Goal: Book appointment/travel/reservation

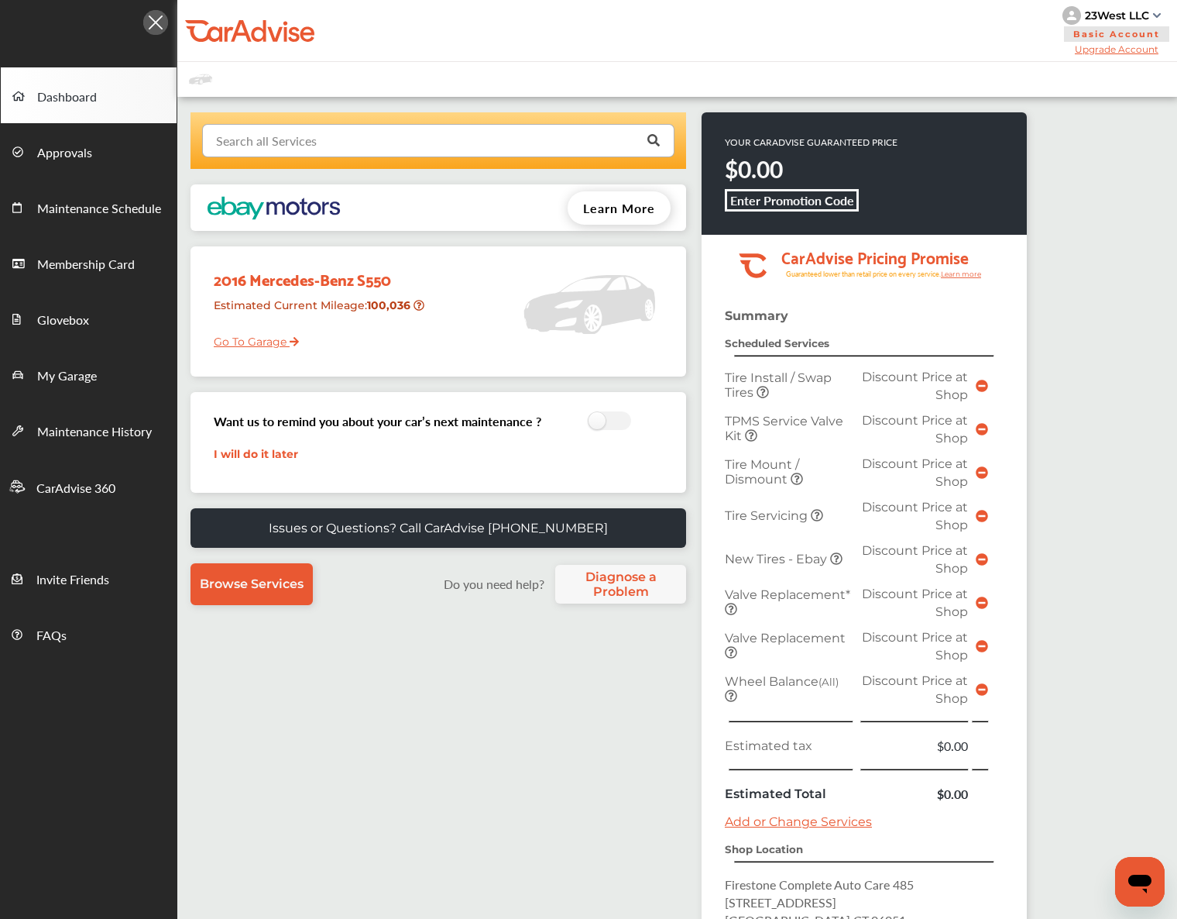
click at [369, 126] on input "text" at bounding box center [435, 140] width 462 height 30
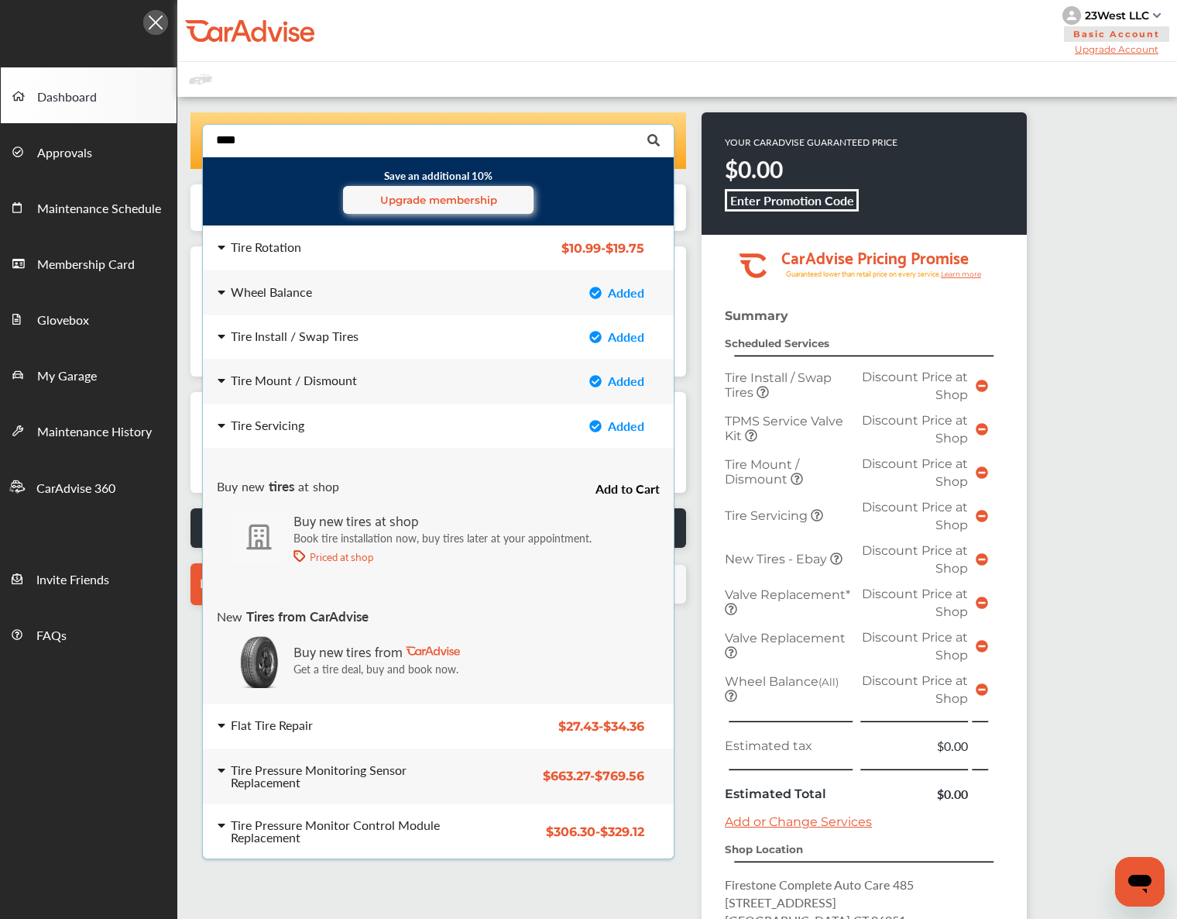
type input "****"
click at [1152, 457] on div "Save an additional 10% Upgrade membership Tire Rotation $10.99 - $19.75 Tire Ro…" at bounding box center [677, 594] width 1000 height 995
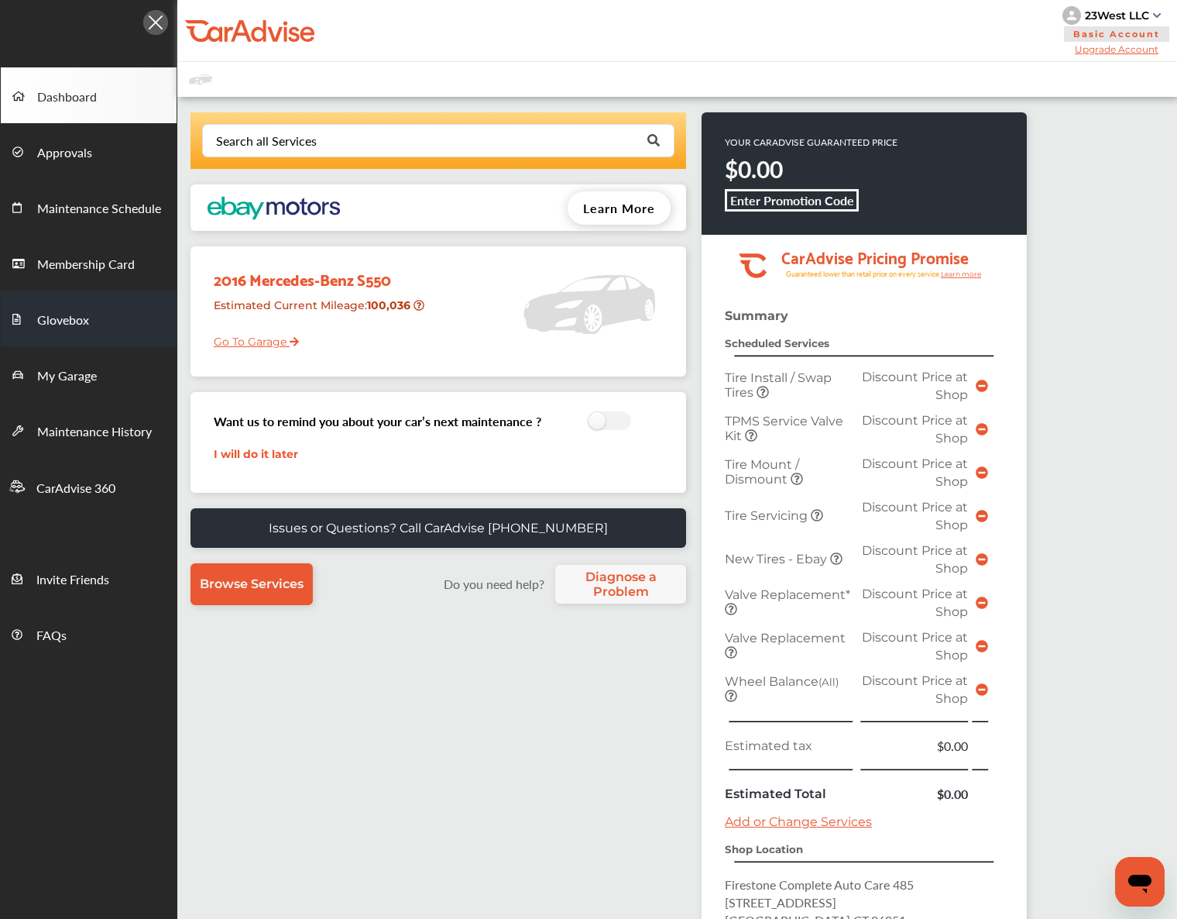
click at [130, 324] on link "Glovebox" at bounding box center [89, 318] width 176 height 56
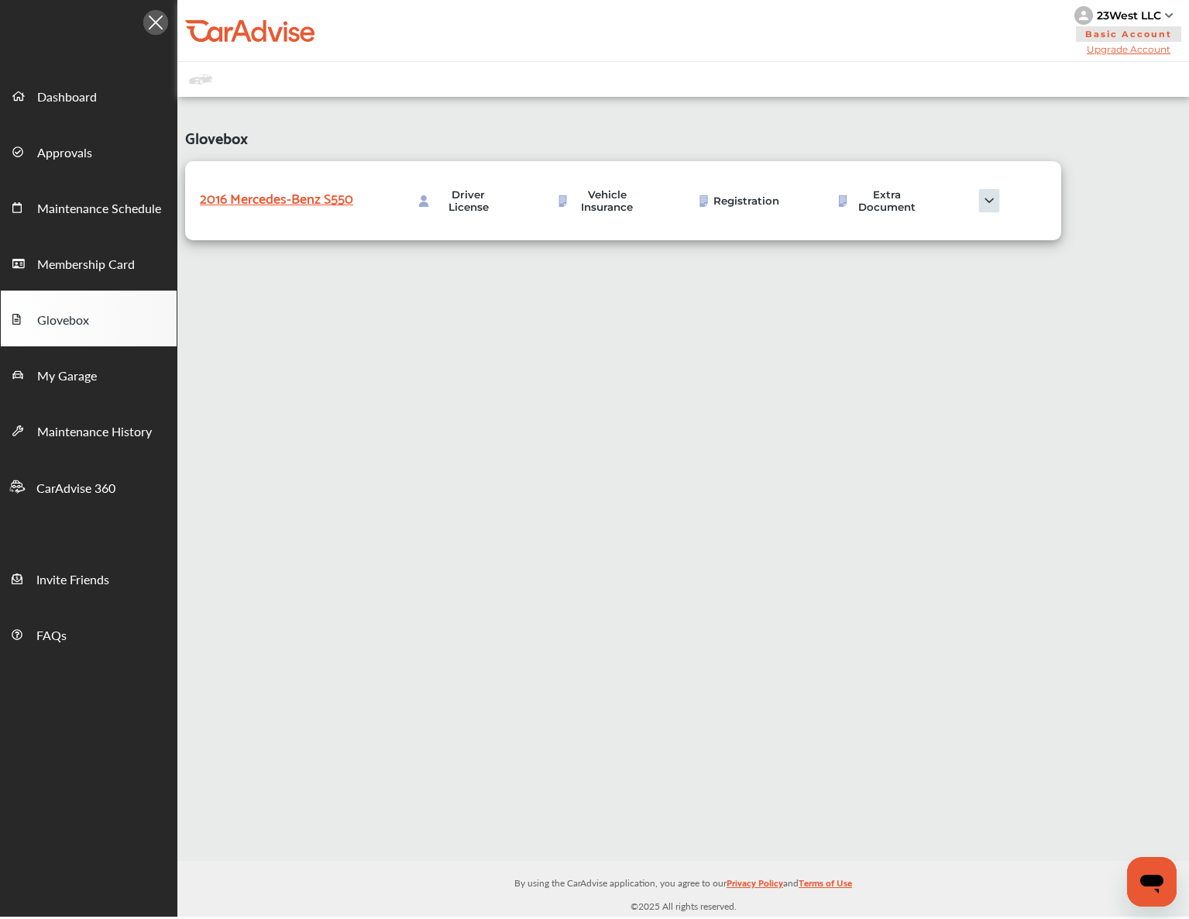
click at [1111, 12] on div "23West LLC" at bounding box center [1129, 16] width 64 height 14
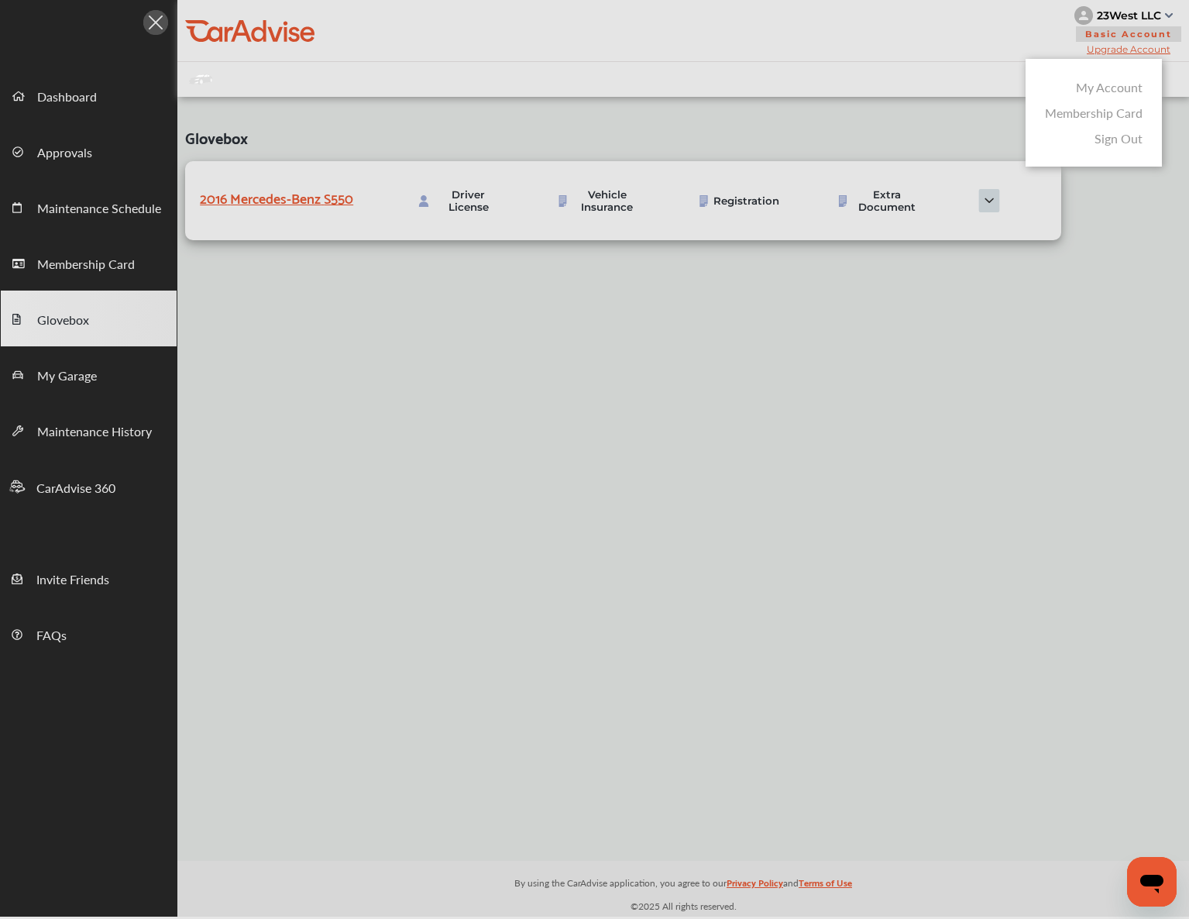
click at [1111, 12] on div at bounding box center [594, 498] width 1189 height 996
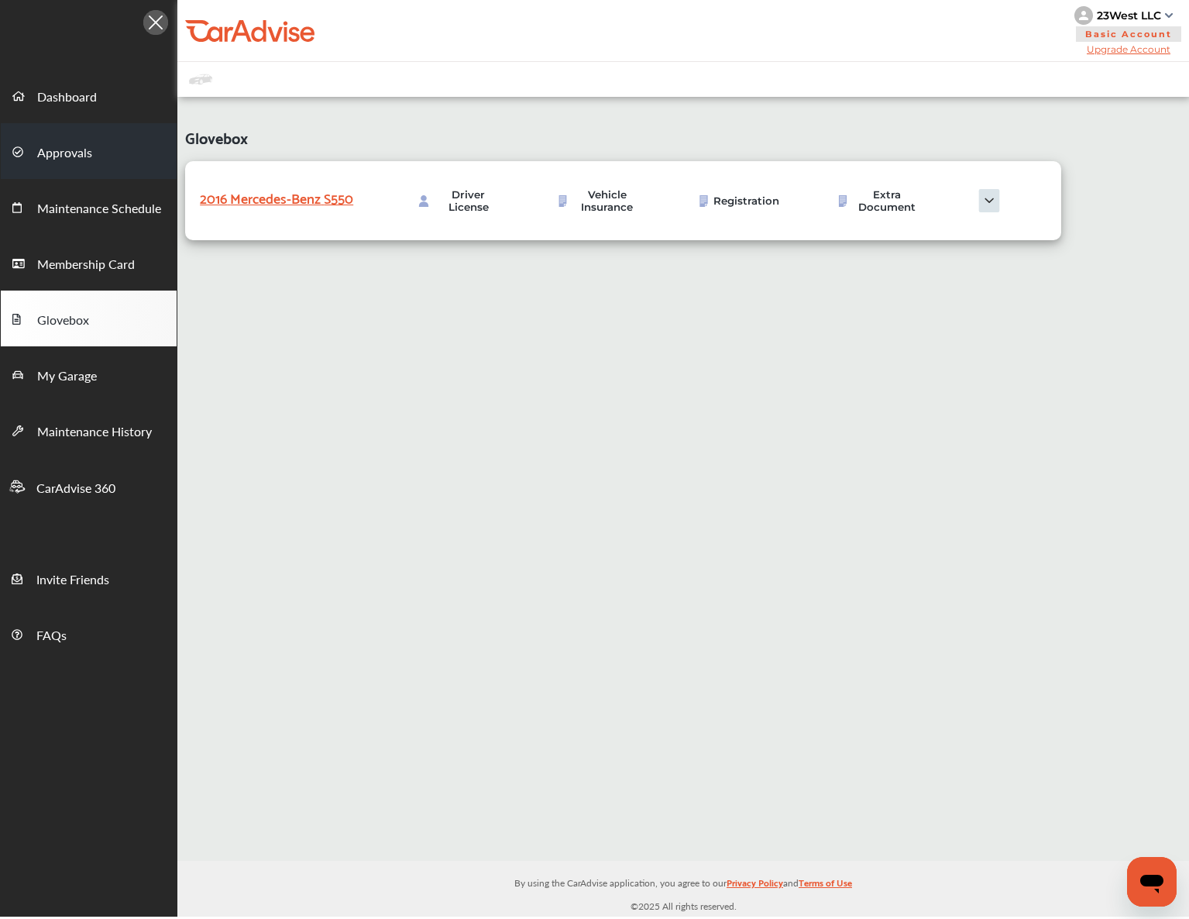
click at [81, 135] on link "Approvals" at bounding box center [89, 151] width 176 height 56
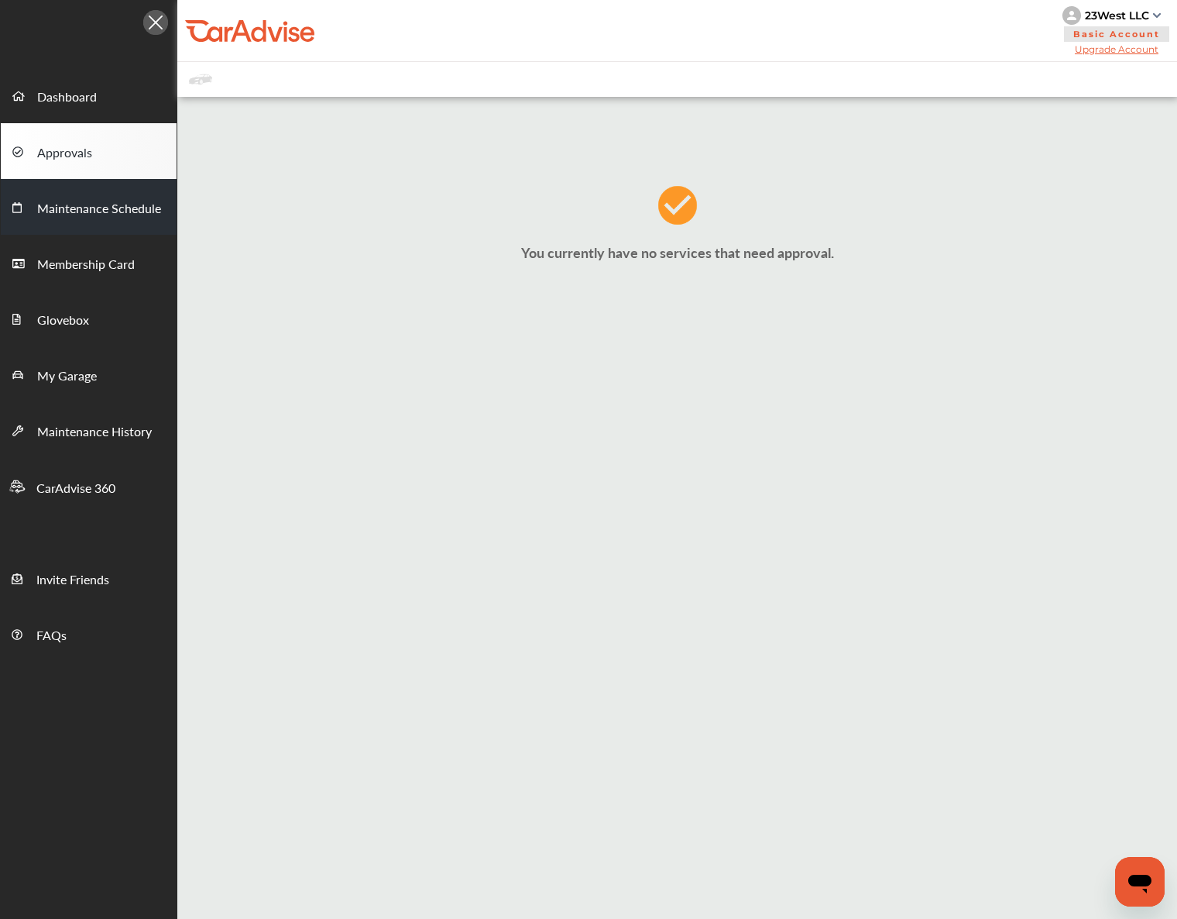
click at [92, 218] on span "Maintenance Schedule" at bounding box center [99, 209] width 124 height 20
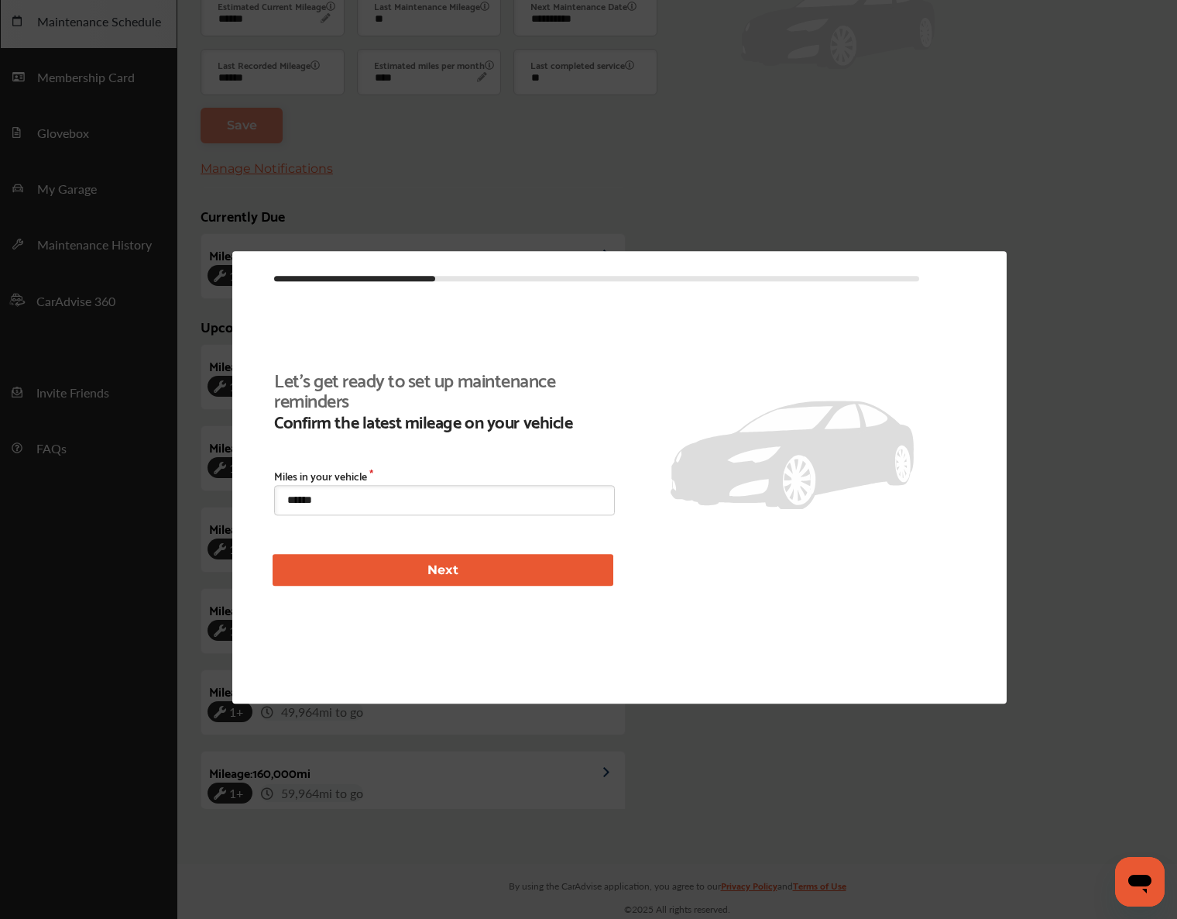
scroll to position [358, 0]
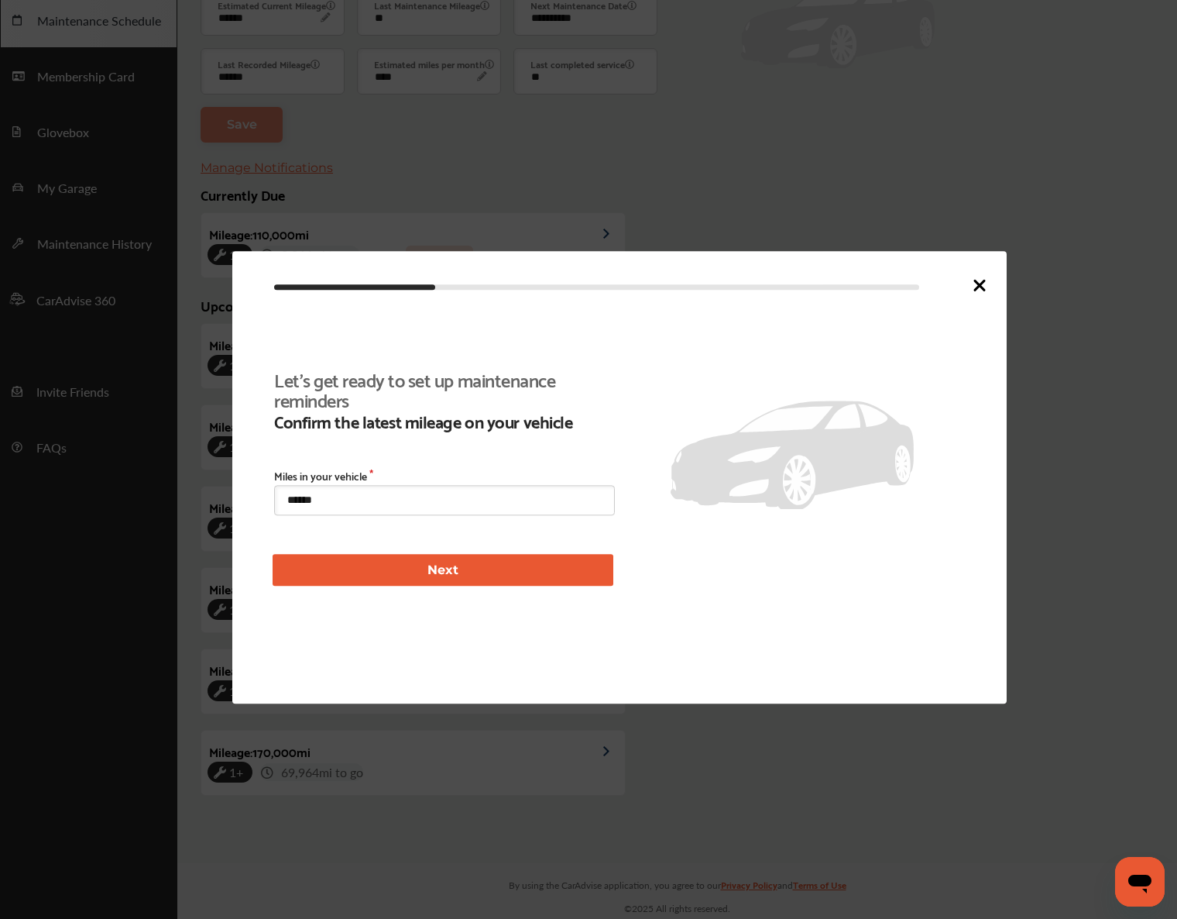
click at [978, 283] on icon at bounding box center [979, 284] width 9 height 9
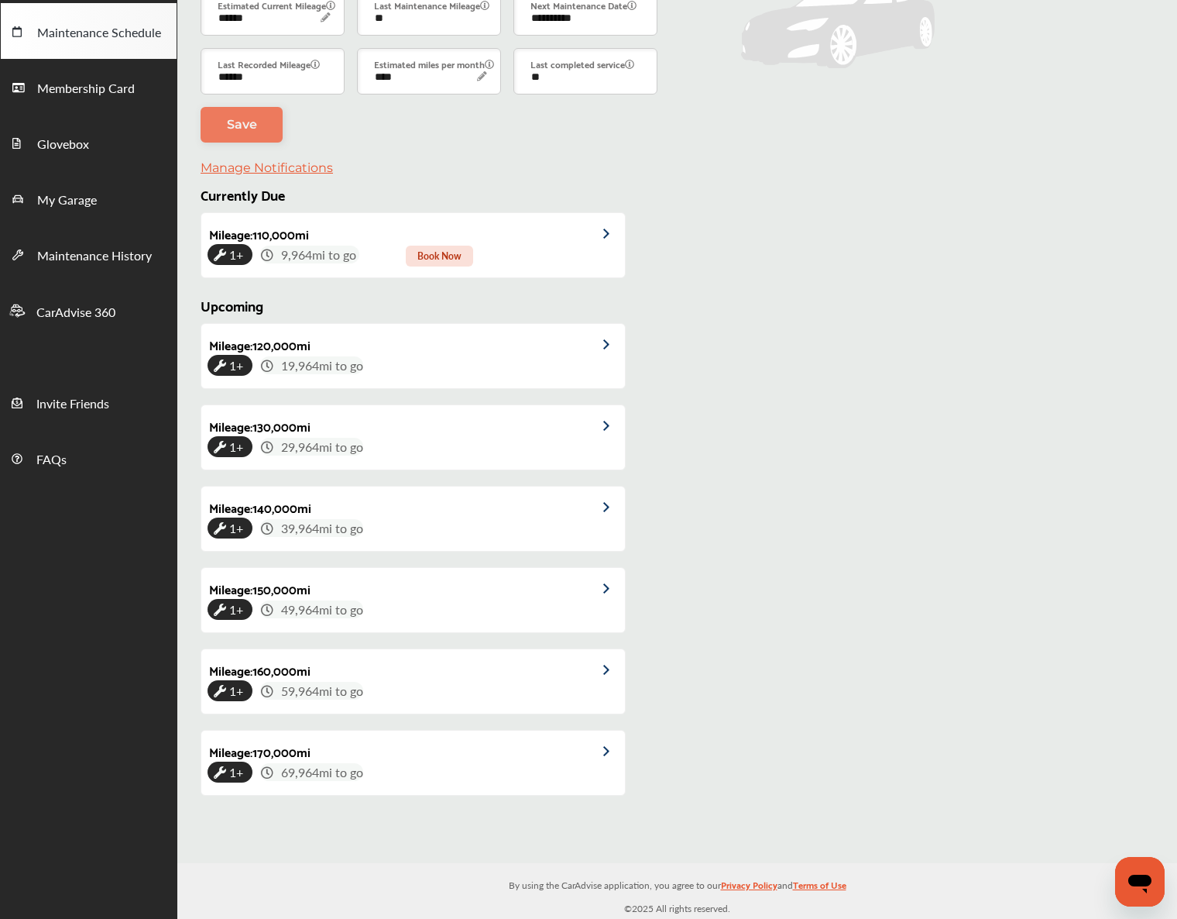
scroll to position [97, 0]
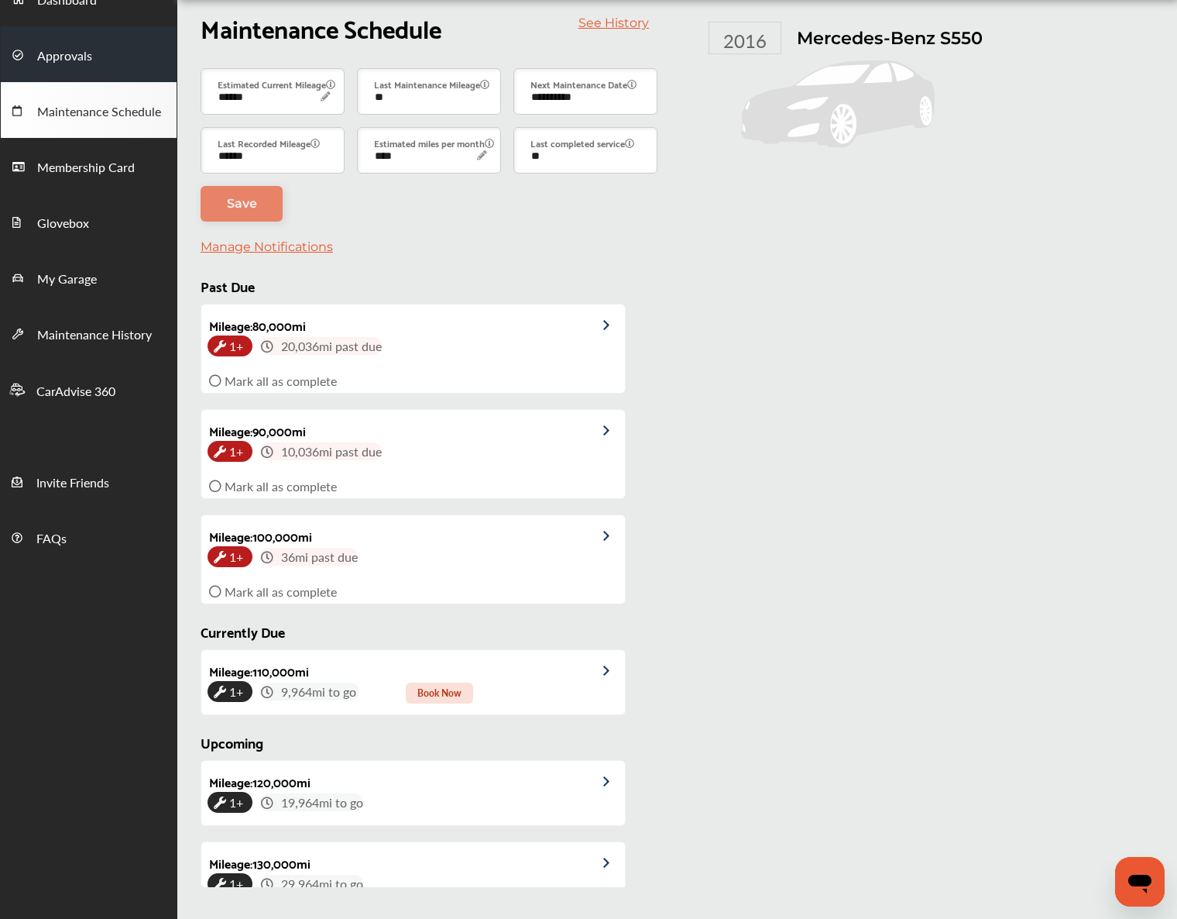
click at [85, 63] on span "Approvals" at bounding box center [64, 56] width 55 height 20
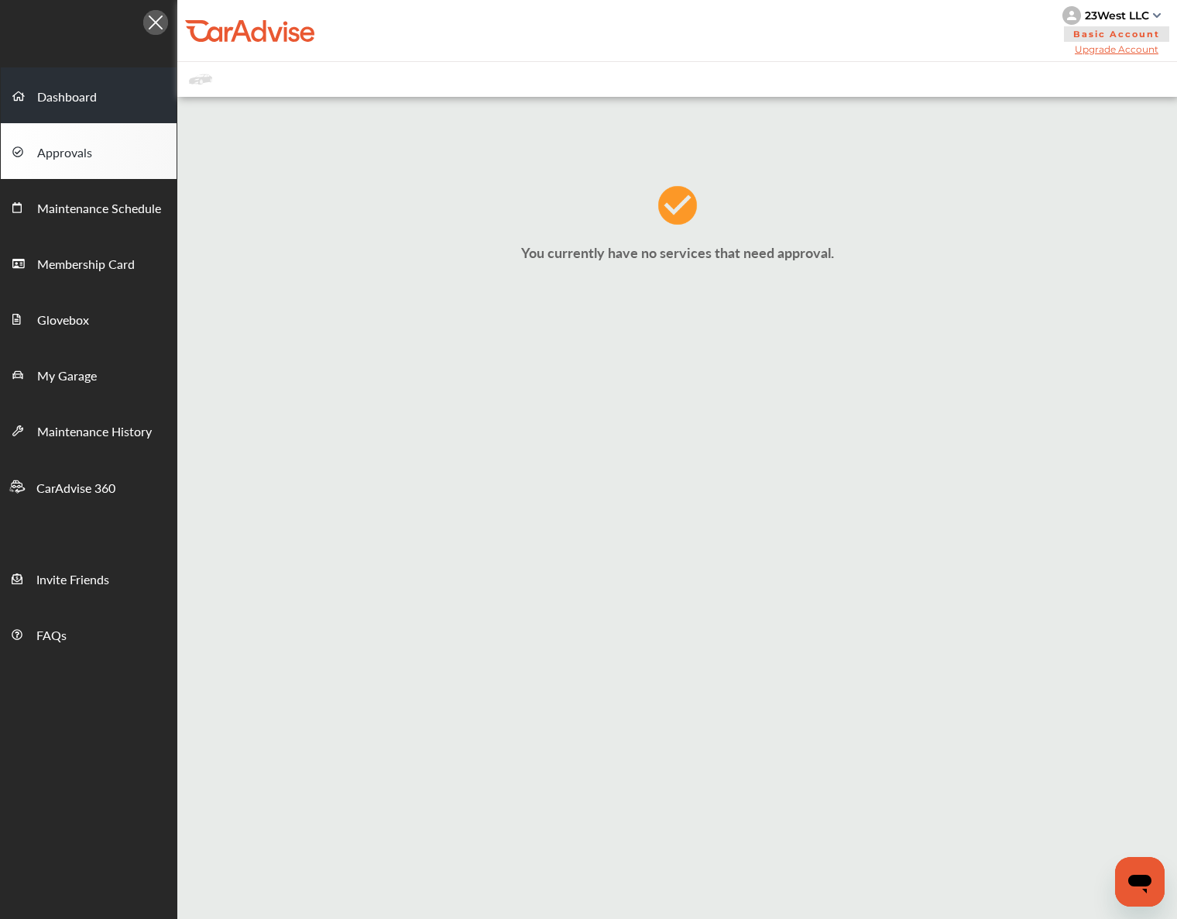
click at [100, 108] on link "Dashboard" at bounding box center [89, 95] width 176 height 56
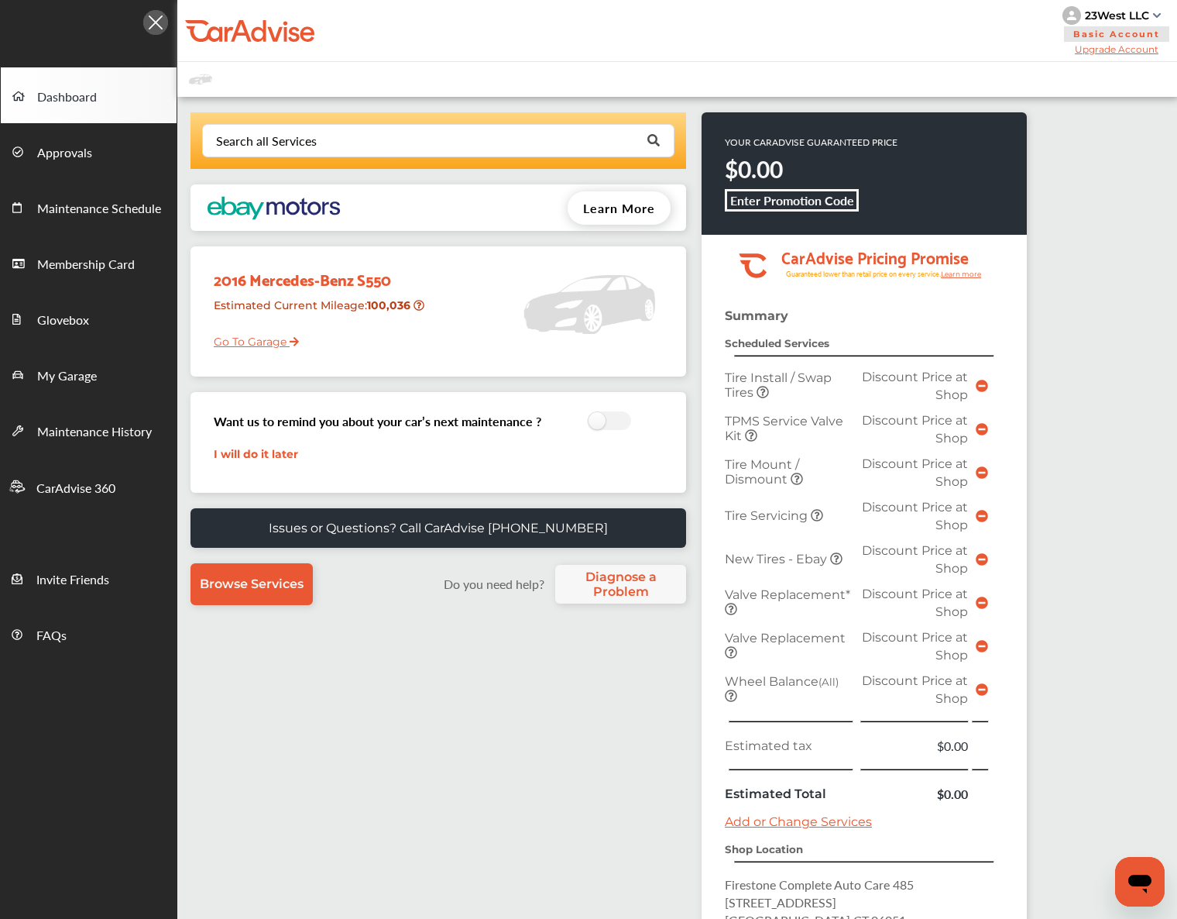
click at [277, 157] on div "Search all Services Looking for something we don’t seem to have? Contact us." at bounding box center [439, 140] width 496 height 57
click at [278, 140] on div "Search all Services" at bounding box center [266, 141] width 101 height 12
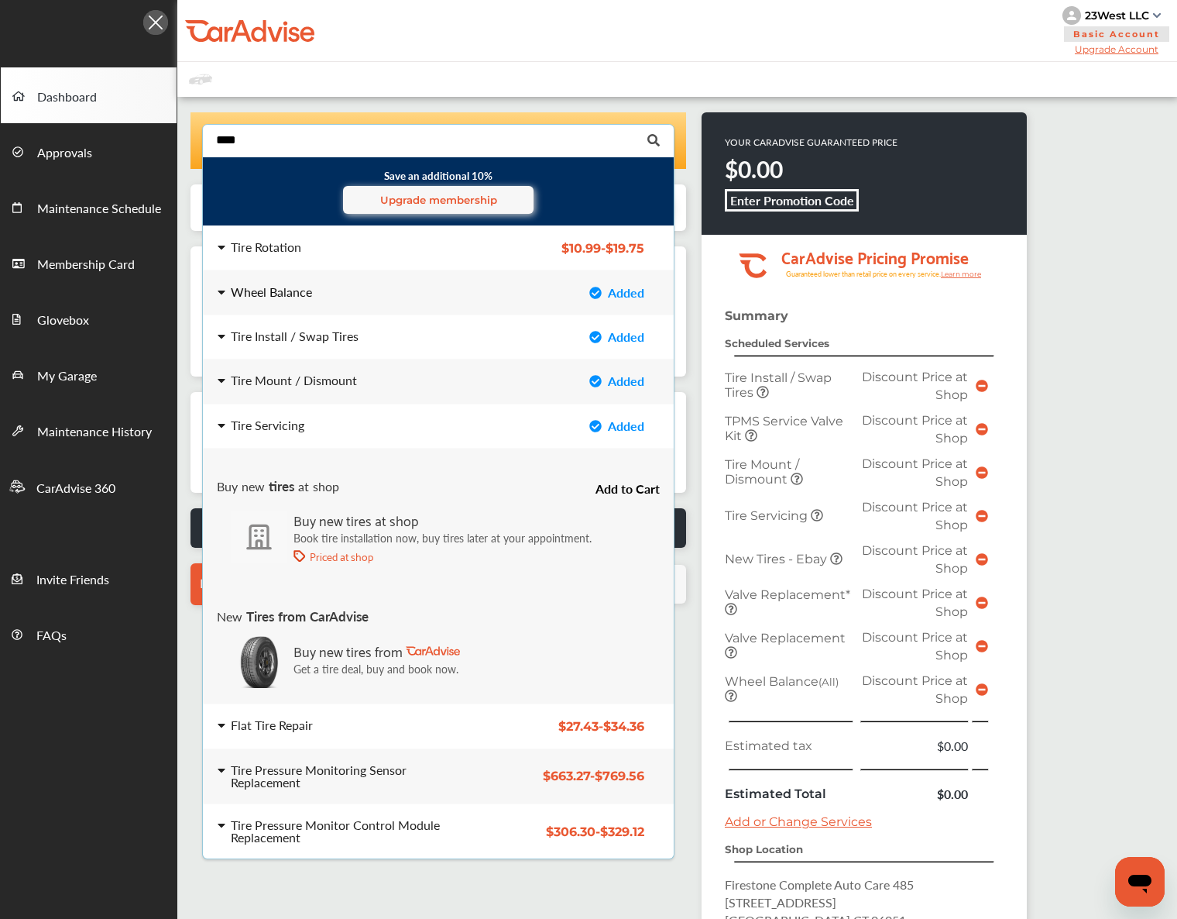
type input "****"
click at [376, 283] on div "Wheel Balance Added Wheel Balance Added" at bounding box center [439, 292] width 496 height 43
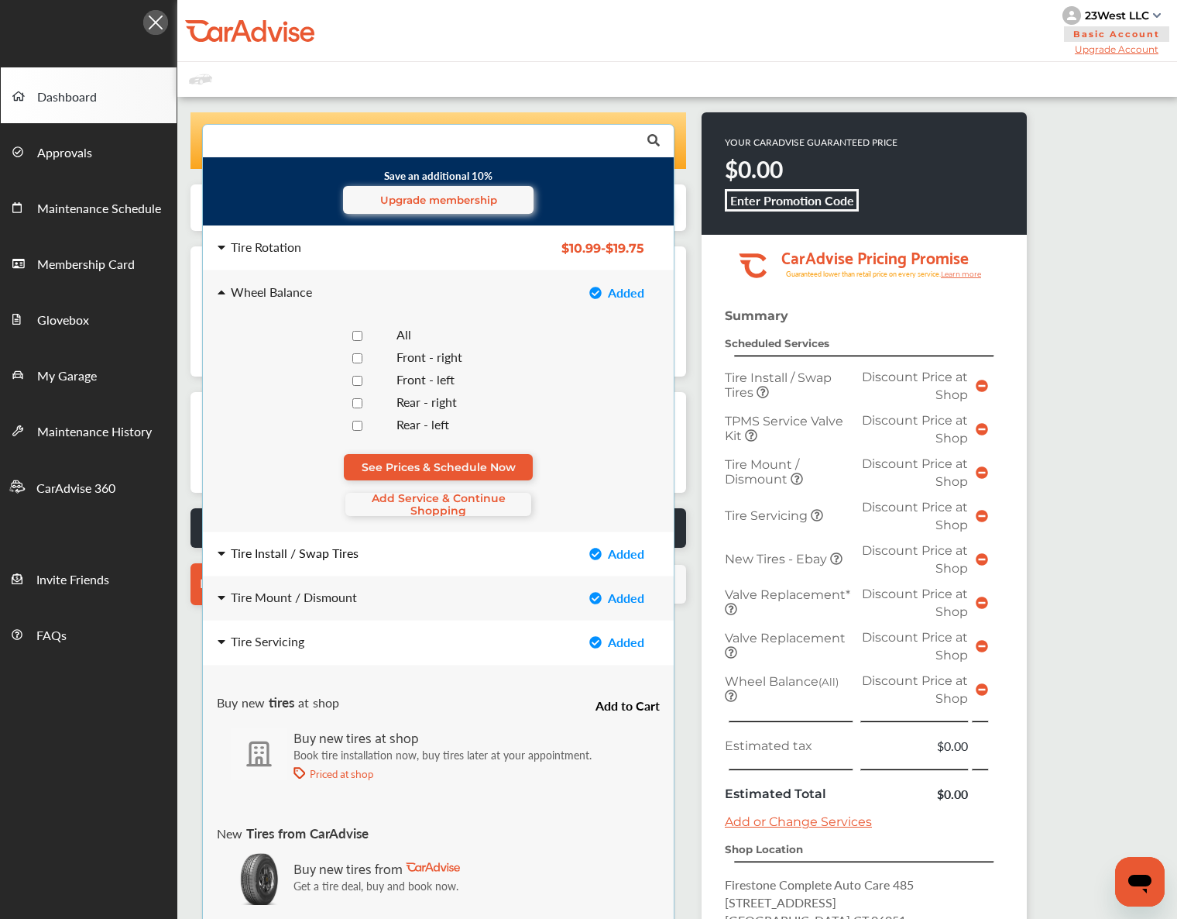
click at [266, 559] on div "Tire Install / Swap Tires" at bounding box center [295, 553] width 128 height 12
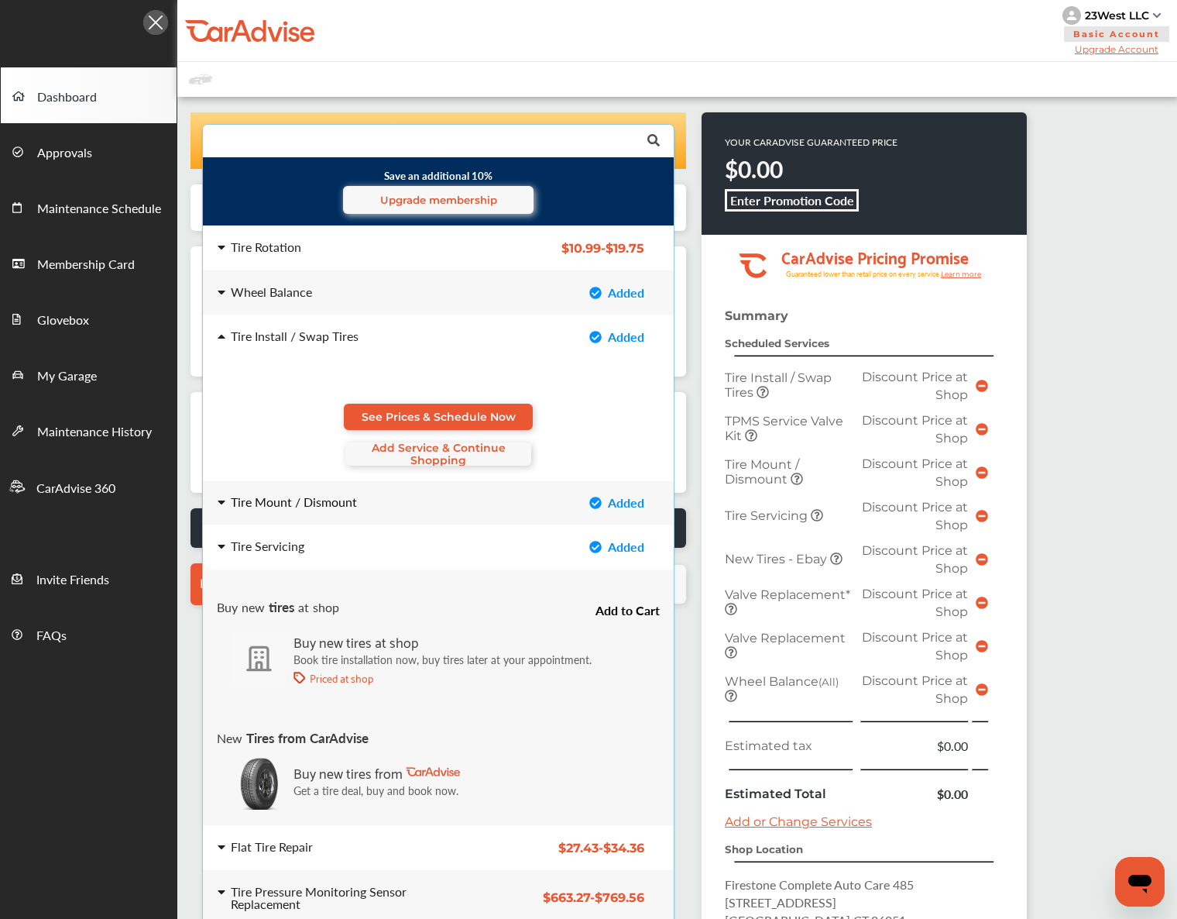
click at [250, 514] on div "Tire Mount / Dismount Added Tire Mount / Dismount Added" at bounding box center [439, 502] width 496 height 43
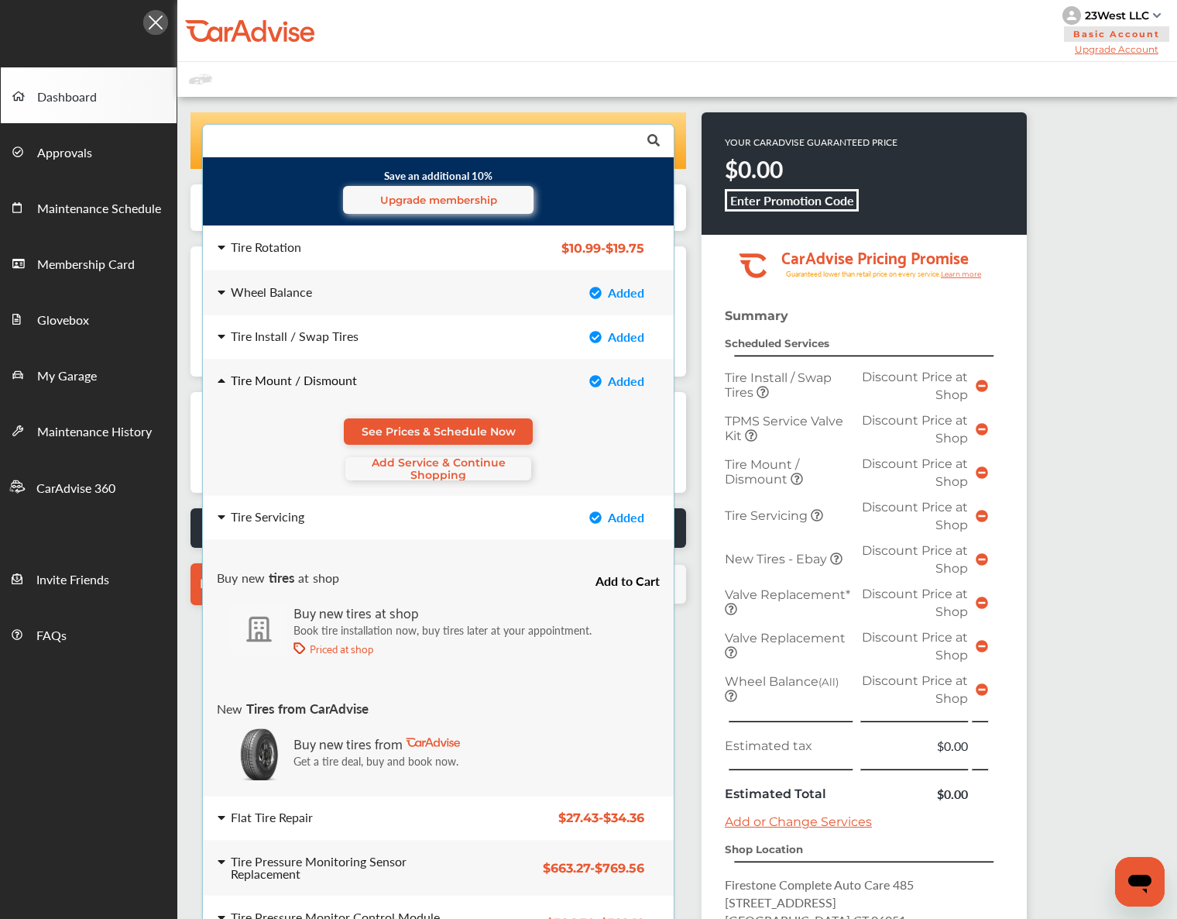
click at [250, 514] on div "Tire Servicing" at bounding box center [268, 516] width 74 height 12
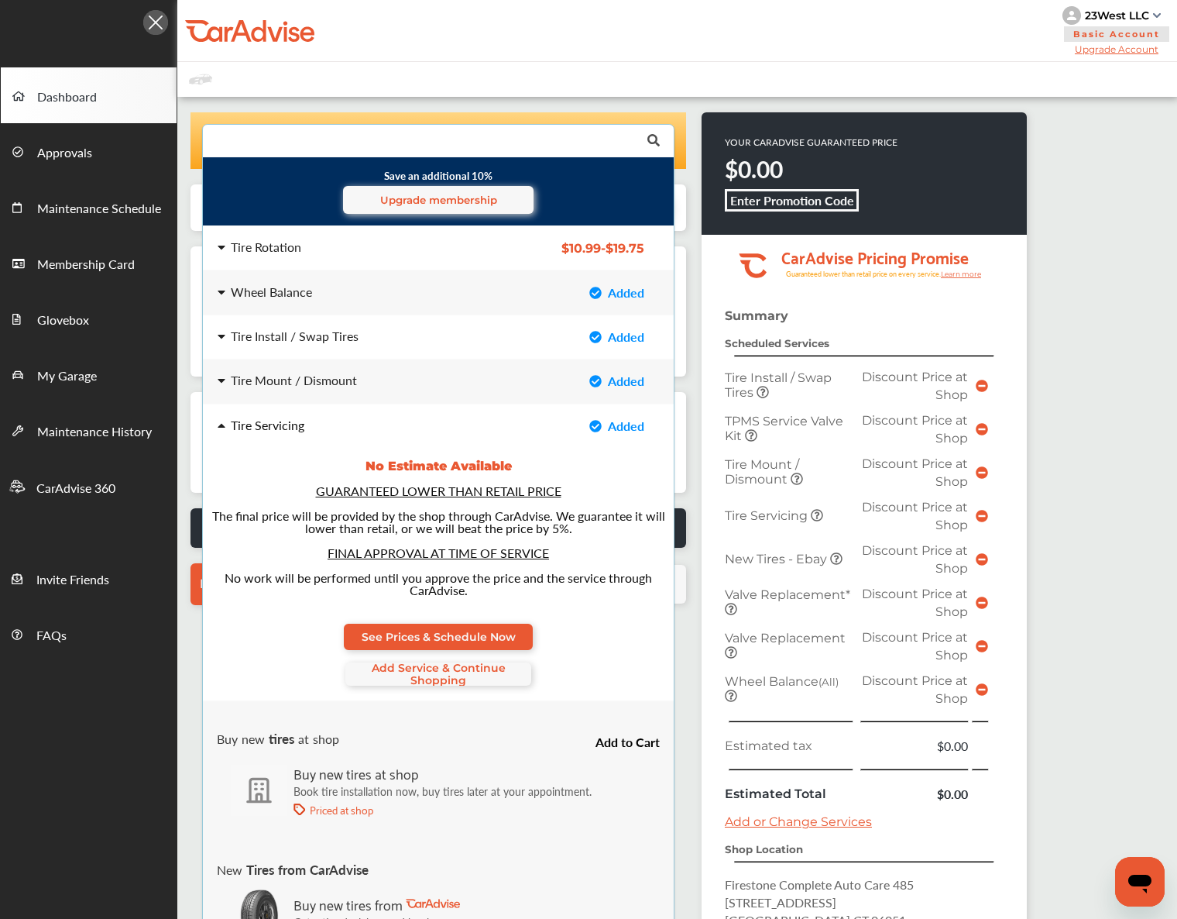
click at [227, 421] on div "Tire Servicing" at bounding box center [342, 425] width 248 height 12
click at [215, 426] on div "Tire Servicing" at bounding box center [341, 426] width 273 height 14
click at [218, 422] on icon at bounding box center [222, 425] width 8 height 12
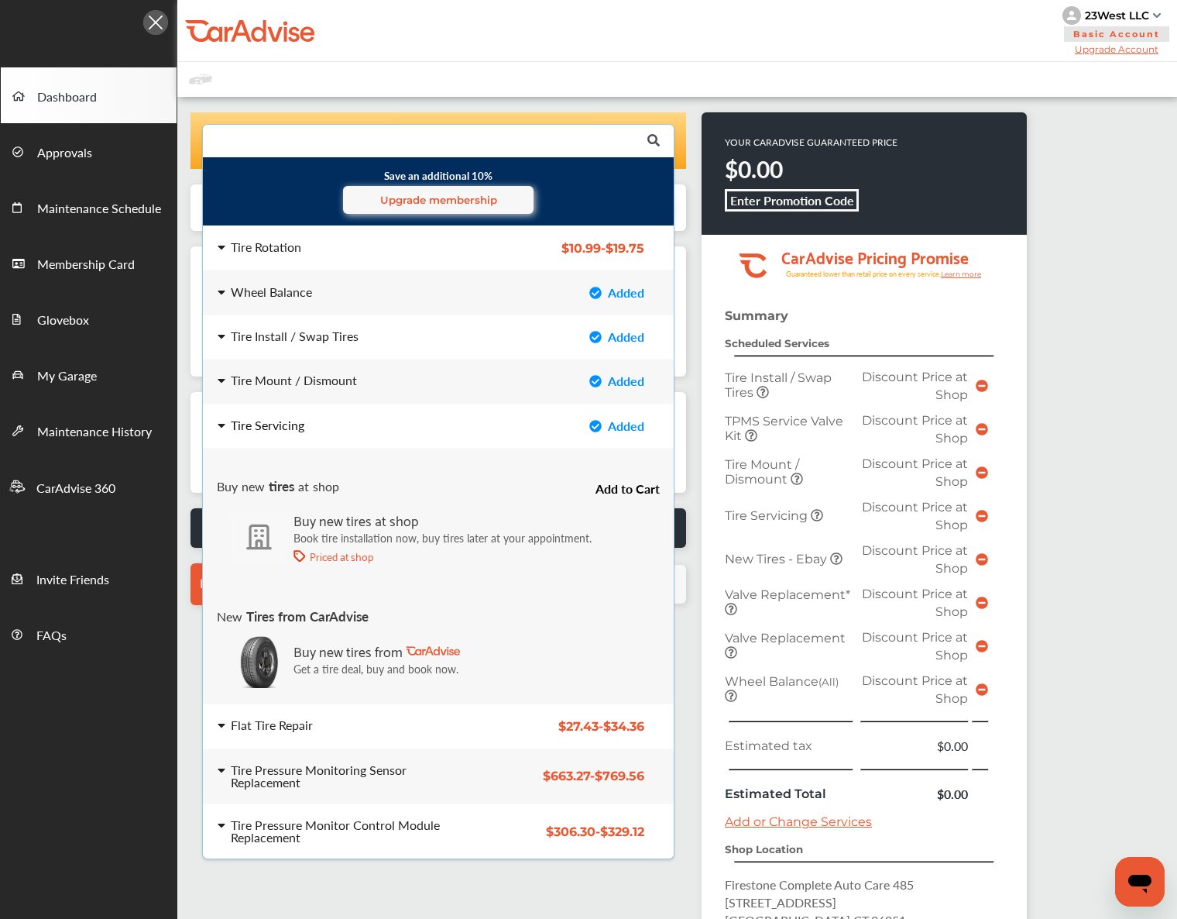
click at [222, 421] on icon at bounding box center [222, 425] width 8 height 12
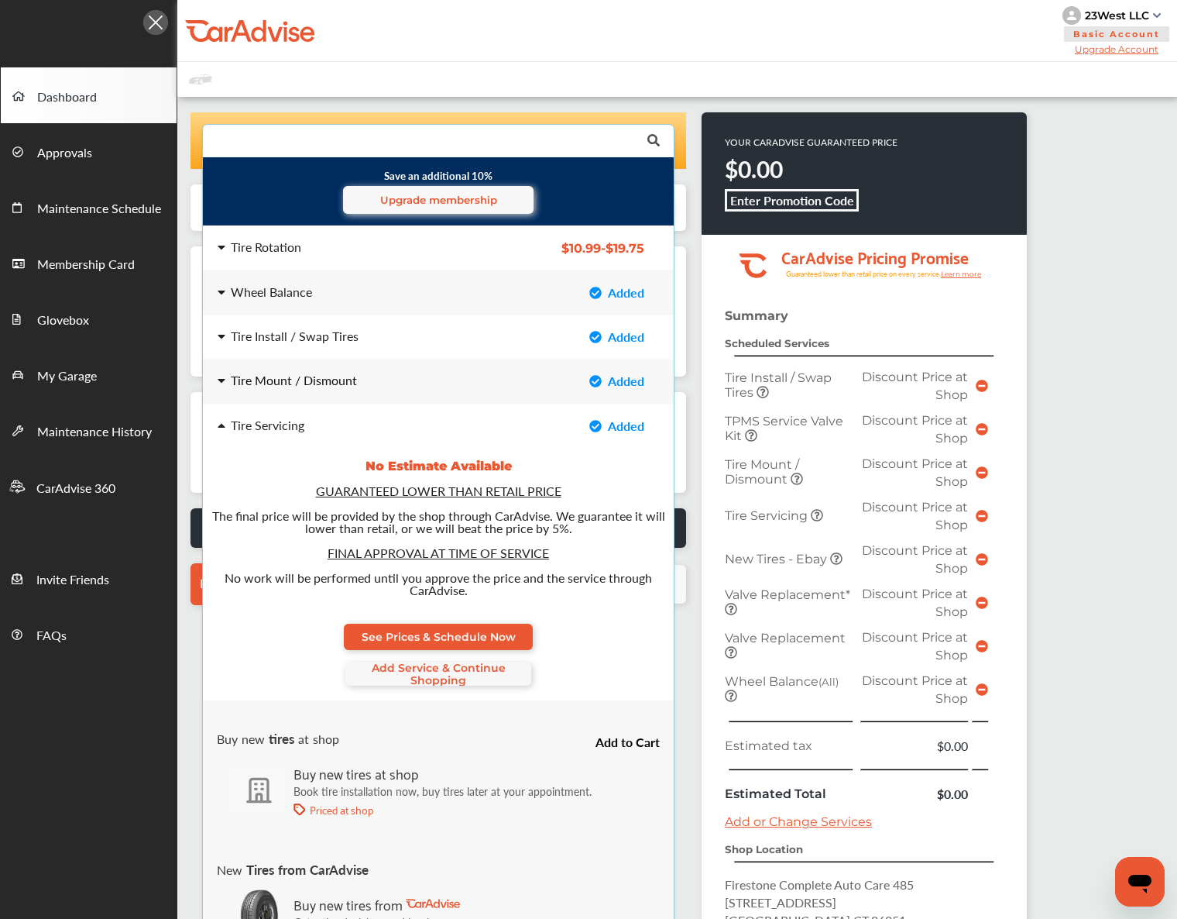
click at [377, 373] on div "Tire Mount / Dismount Added Tire Mount / Dismount Added" at bounding box center [439, 380] width 496 height 43
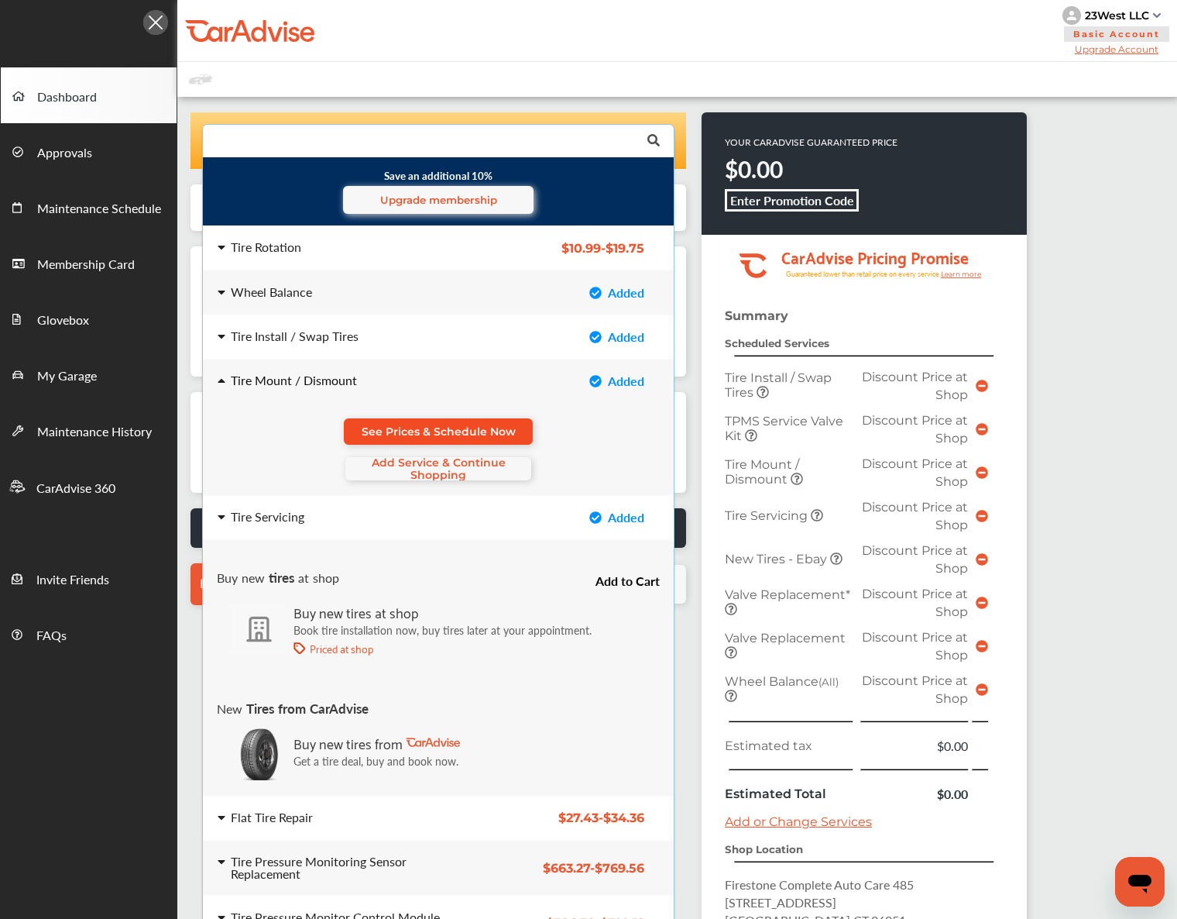
click at [384, 429] on span "See Prices & Schedule Now" at bounding box center [439, 431] width 154 height 12
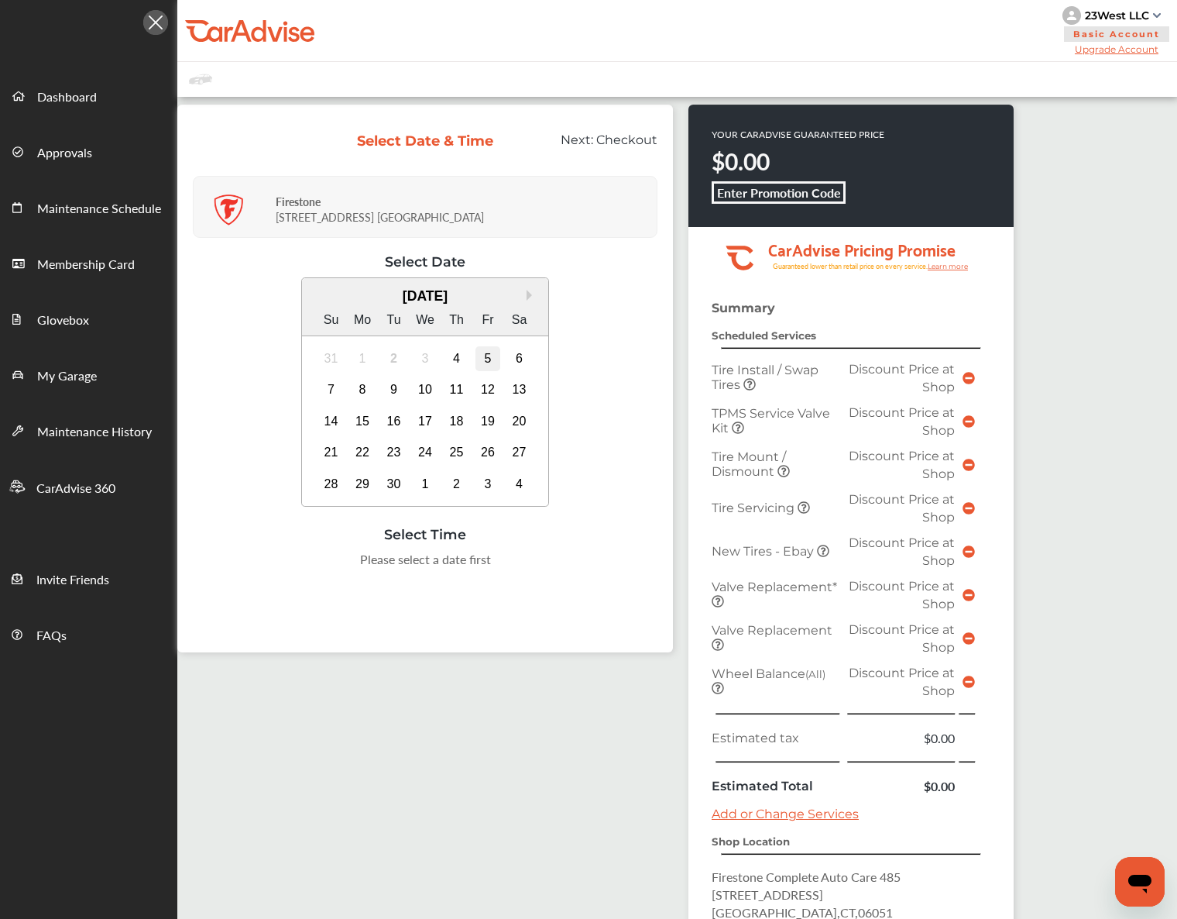
click at [486, 367] on div "5" at bounding box center [488, 358] width 25 height 25
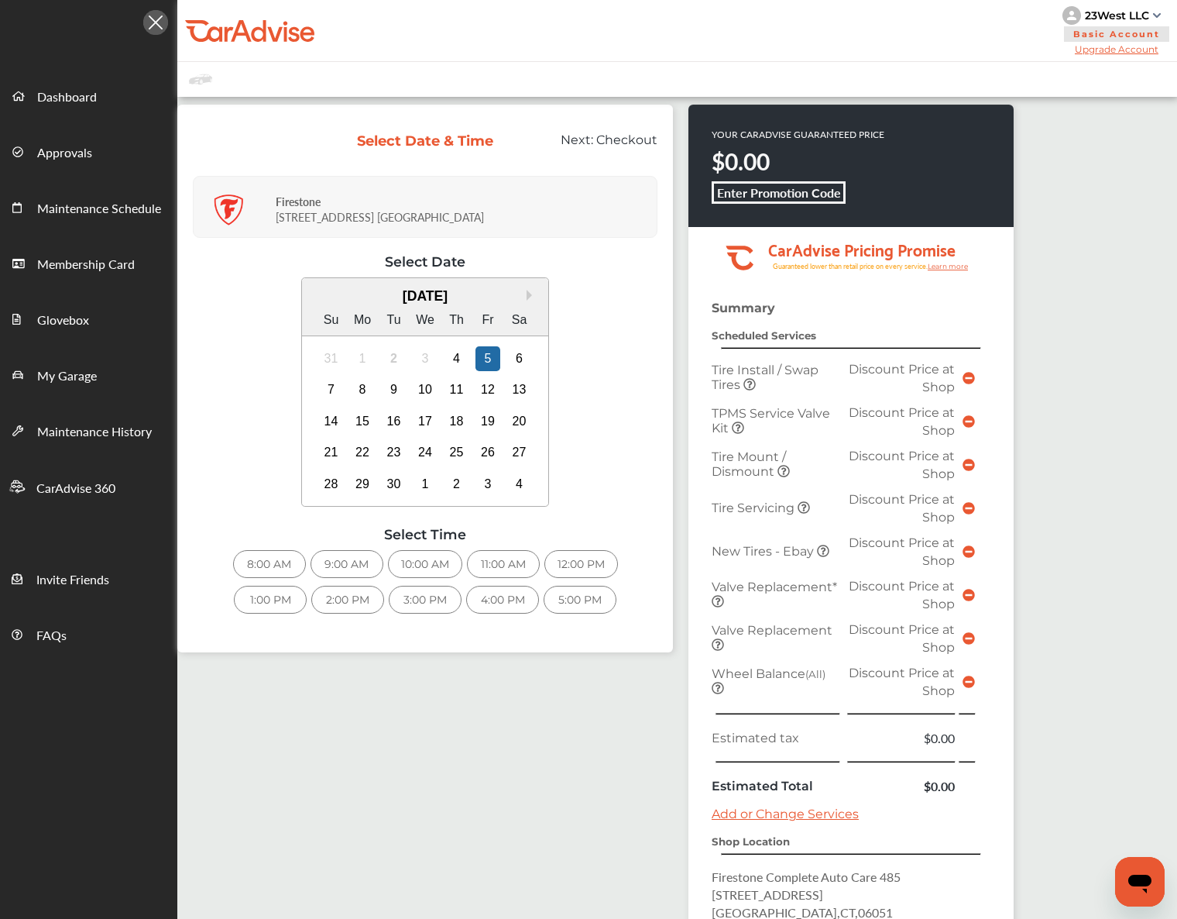
click at [279, 554] on div "8:00 AM" at bounding box center [269, 564] width 73 height 28
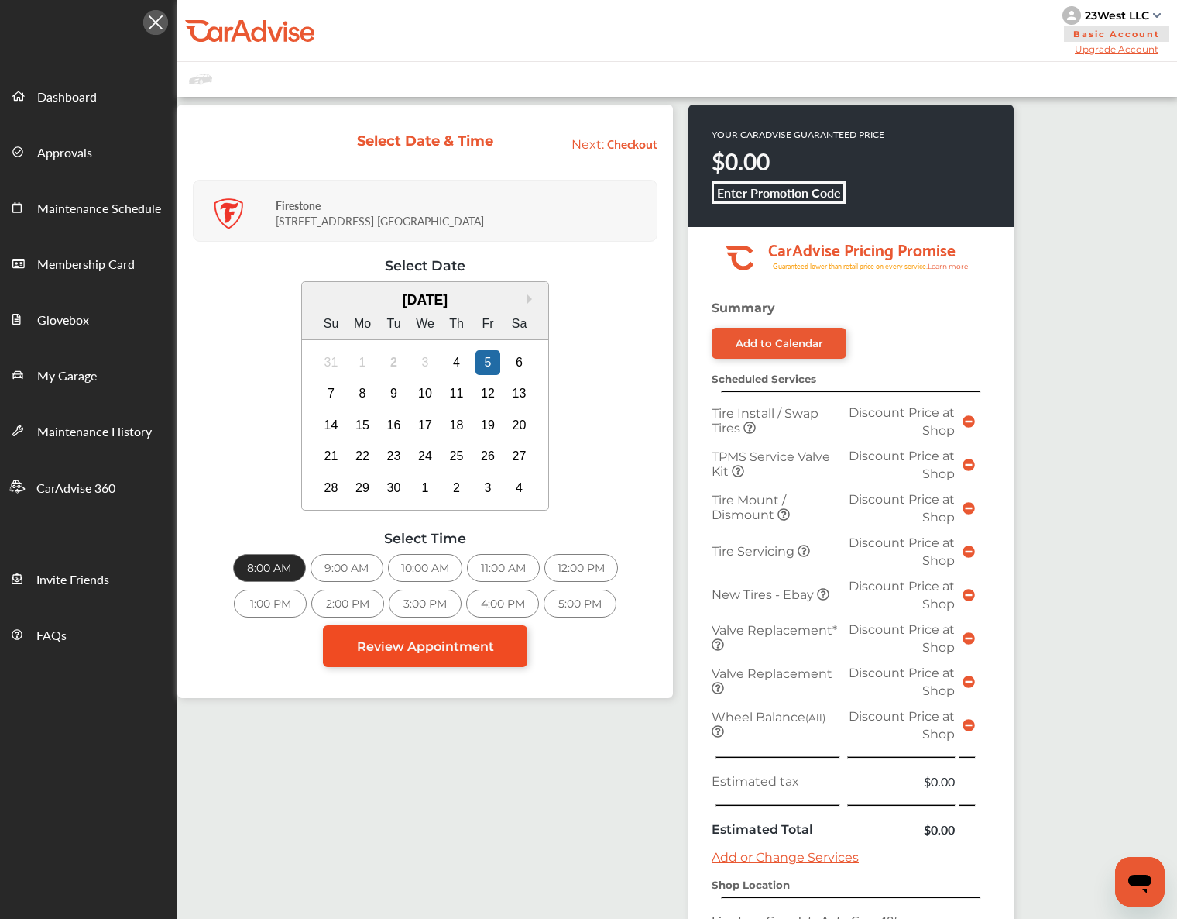
click at [502, 648] on link "Review Appointment" at bounding box center [425, 646] width 204 height 42
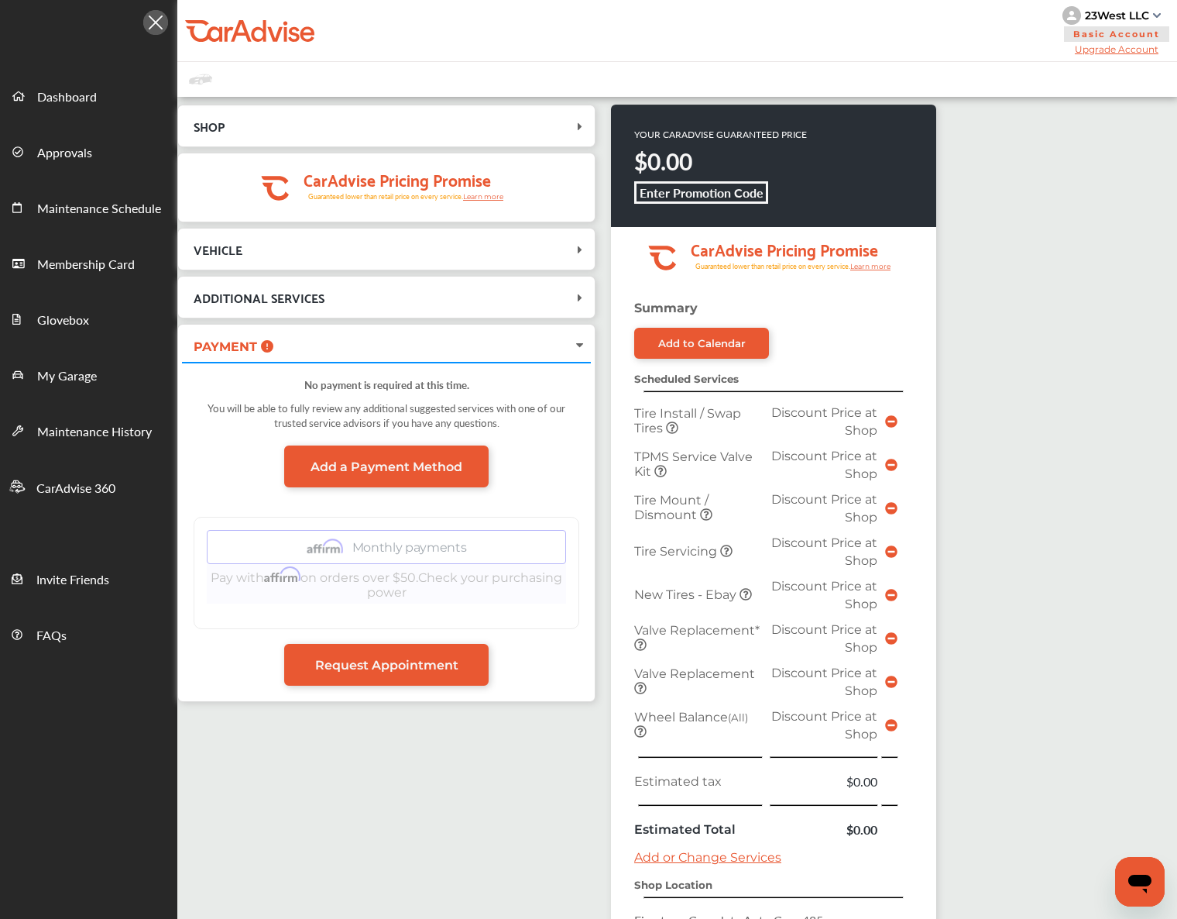
click at [354, 246] on span "VEHICLE" at bounding box center [377, 249] width 390 height 21
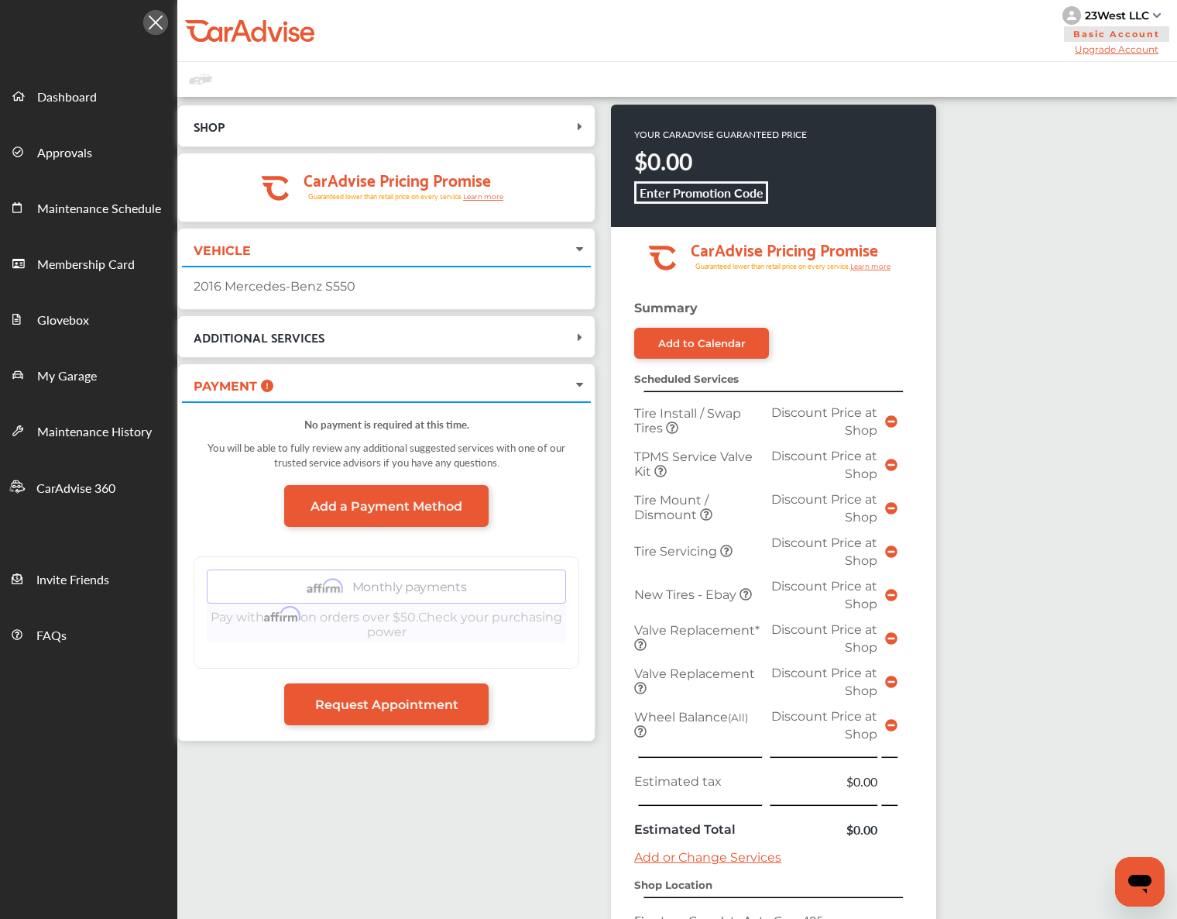
click at [338, 283] on div "2016 Mercedes-Benz S550" at bounding box center [387, 286] width 386 height 15
click at [336, 327] on span "ADDITIONAL SERVICES" at bounding box center [377, 336] width 390 height 21
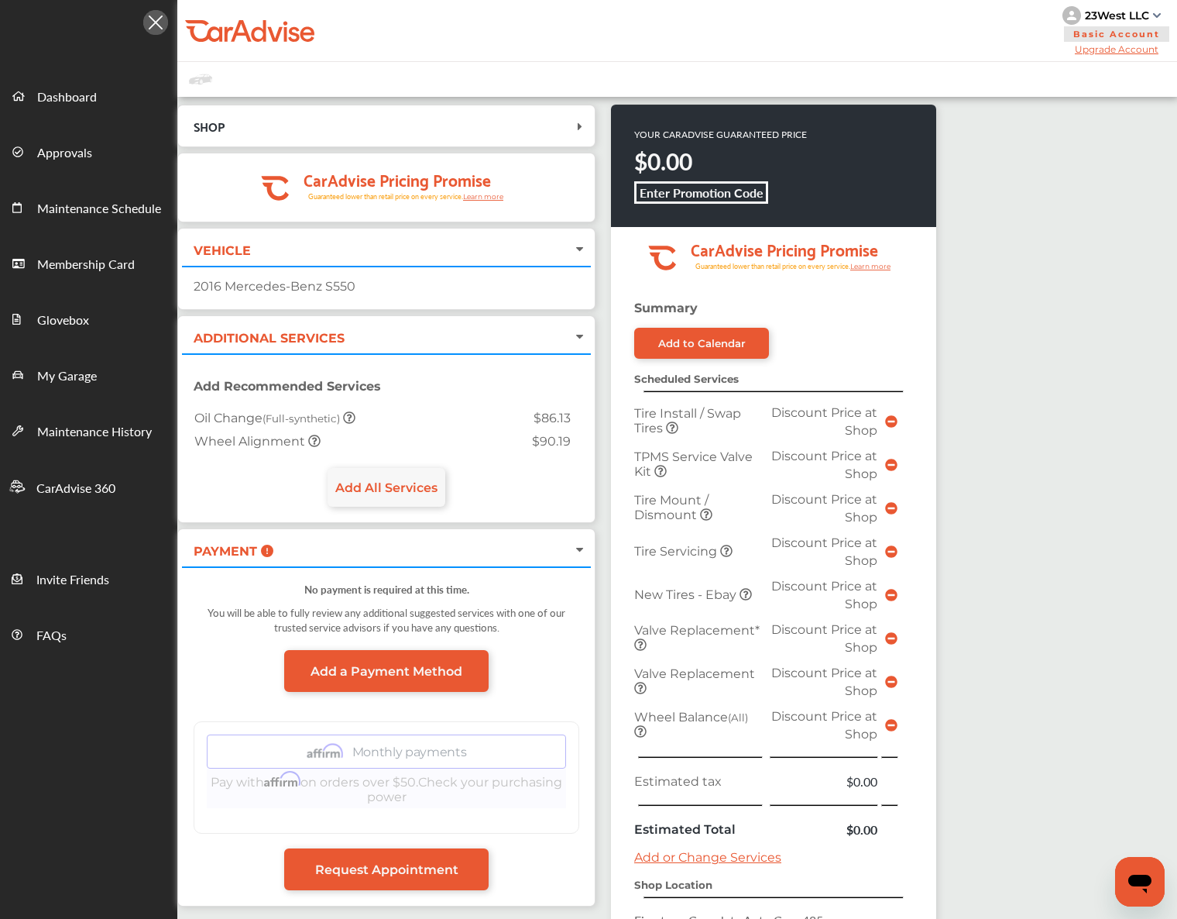
click at [335, 322] on div "ADDITIONAL SERVICES" at bounding box center [386, 336] width 409 height 33
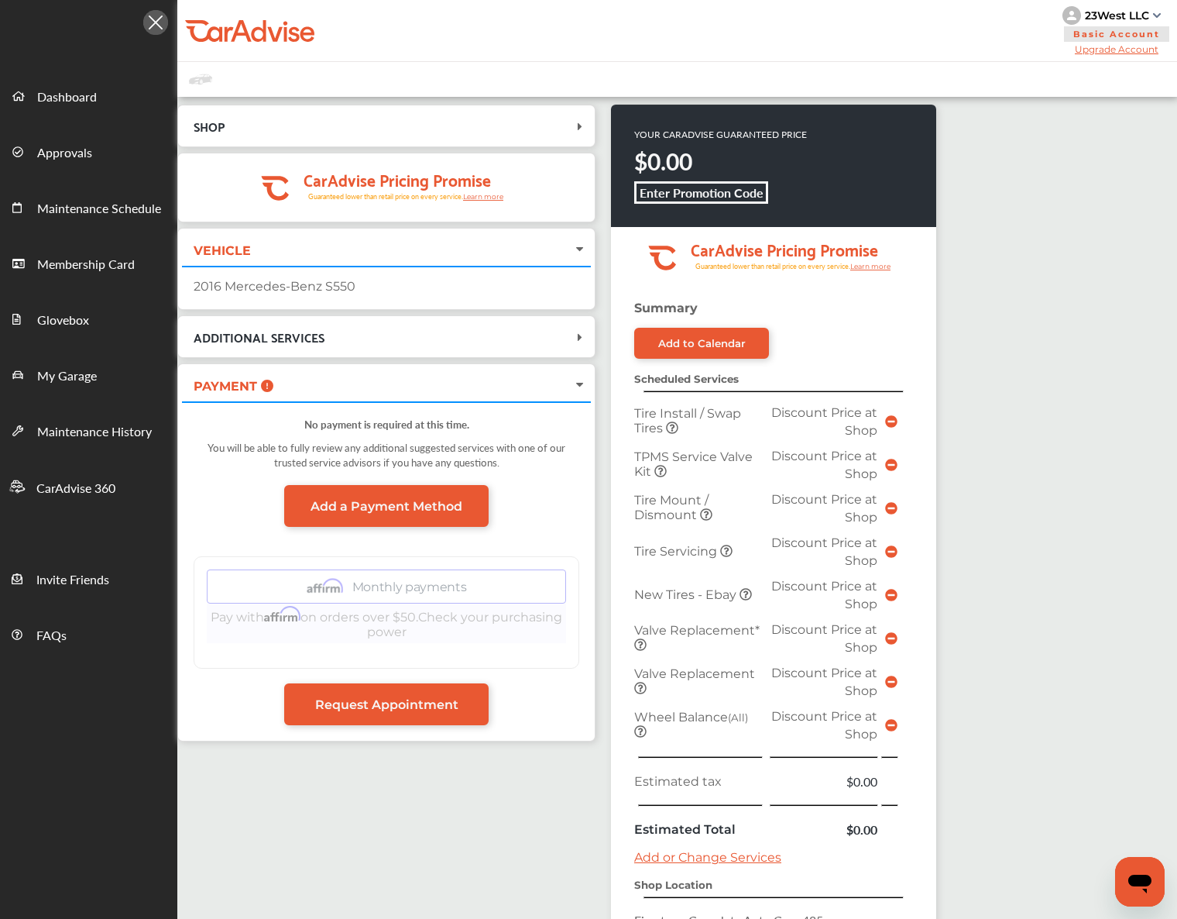
click at [335, 321] on div "ADDITIONAL SERVICES" at bounding box center [386, 336] width 409 height 33
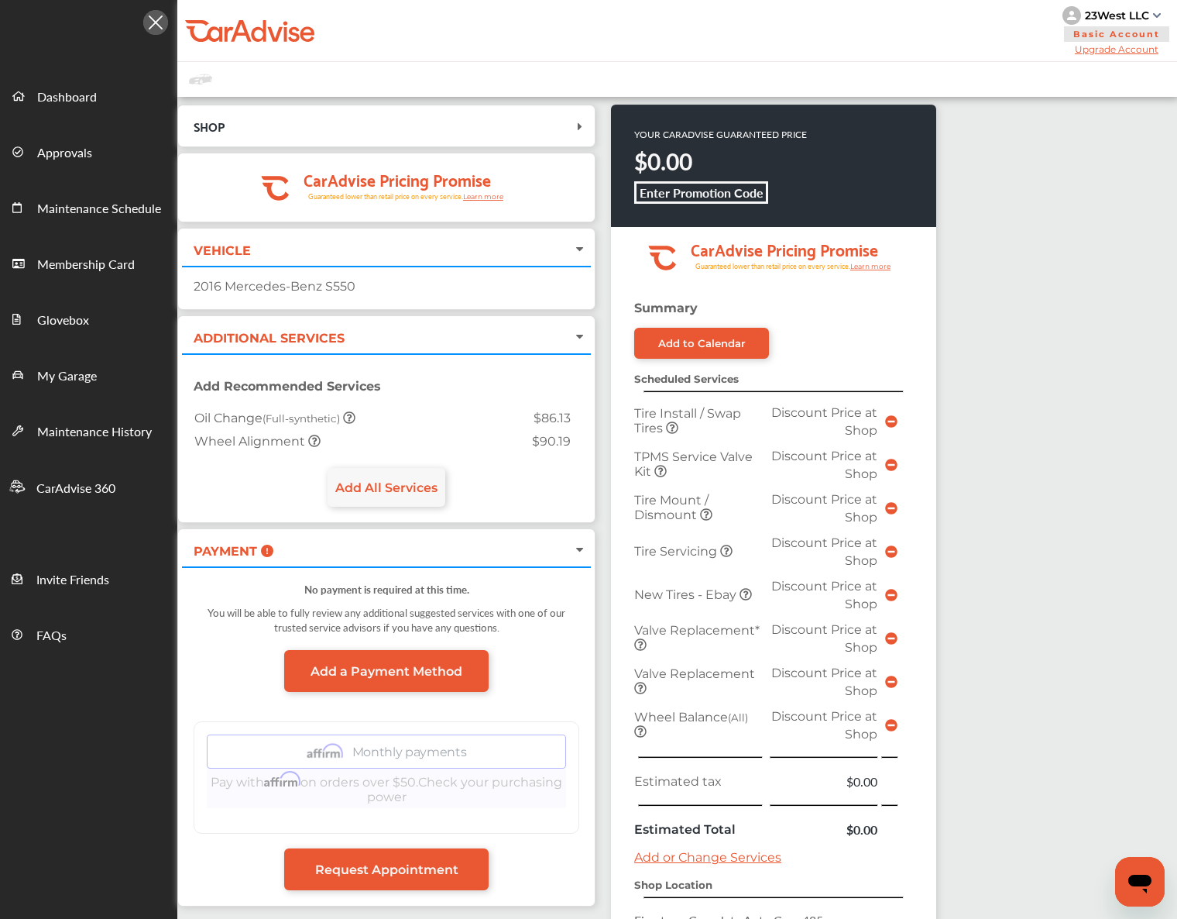
click at [335, 321] on div "ADDITIONAL SERVICES" at bounding box center [386, 336] width 409 height 33
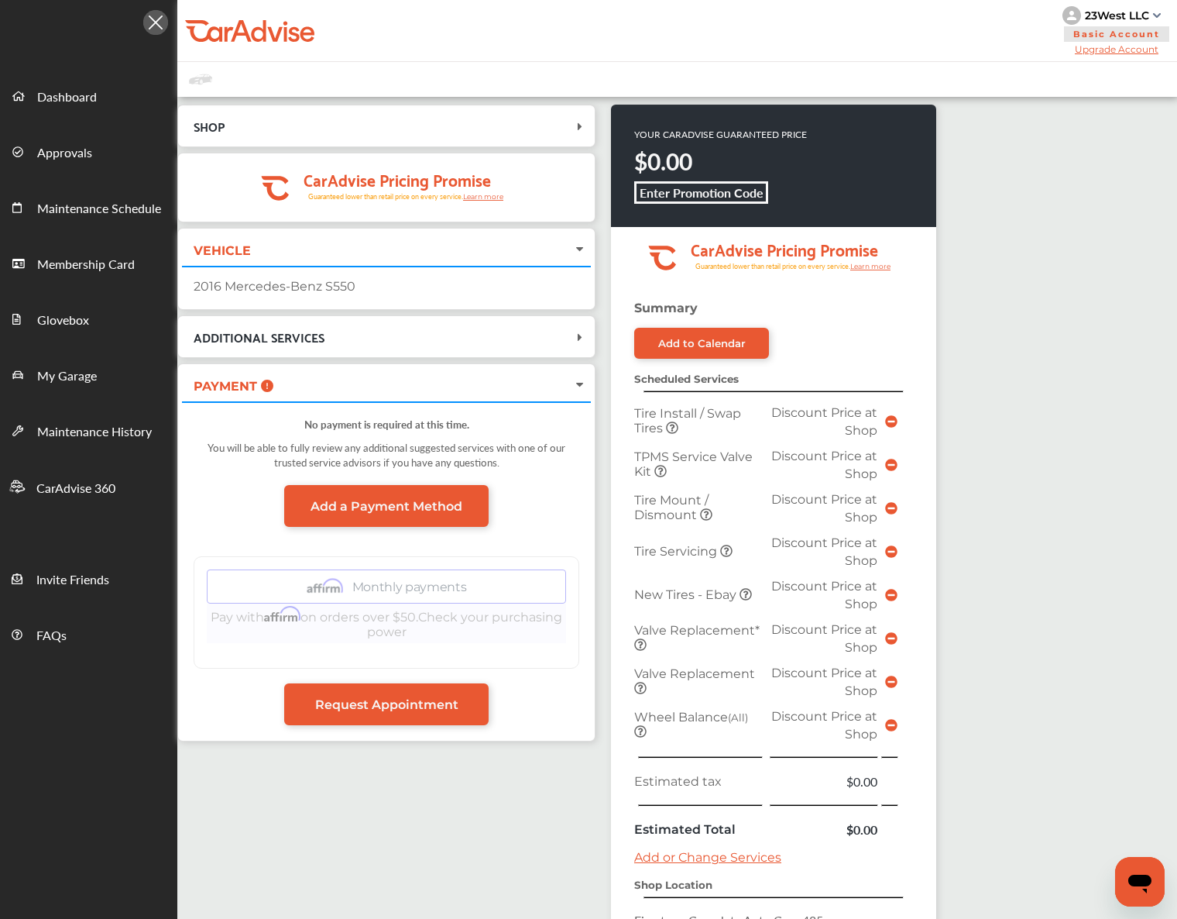
click at [322, 394] on span "PAYMENT" at bounding box center [377, 384] width 390 height 21
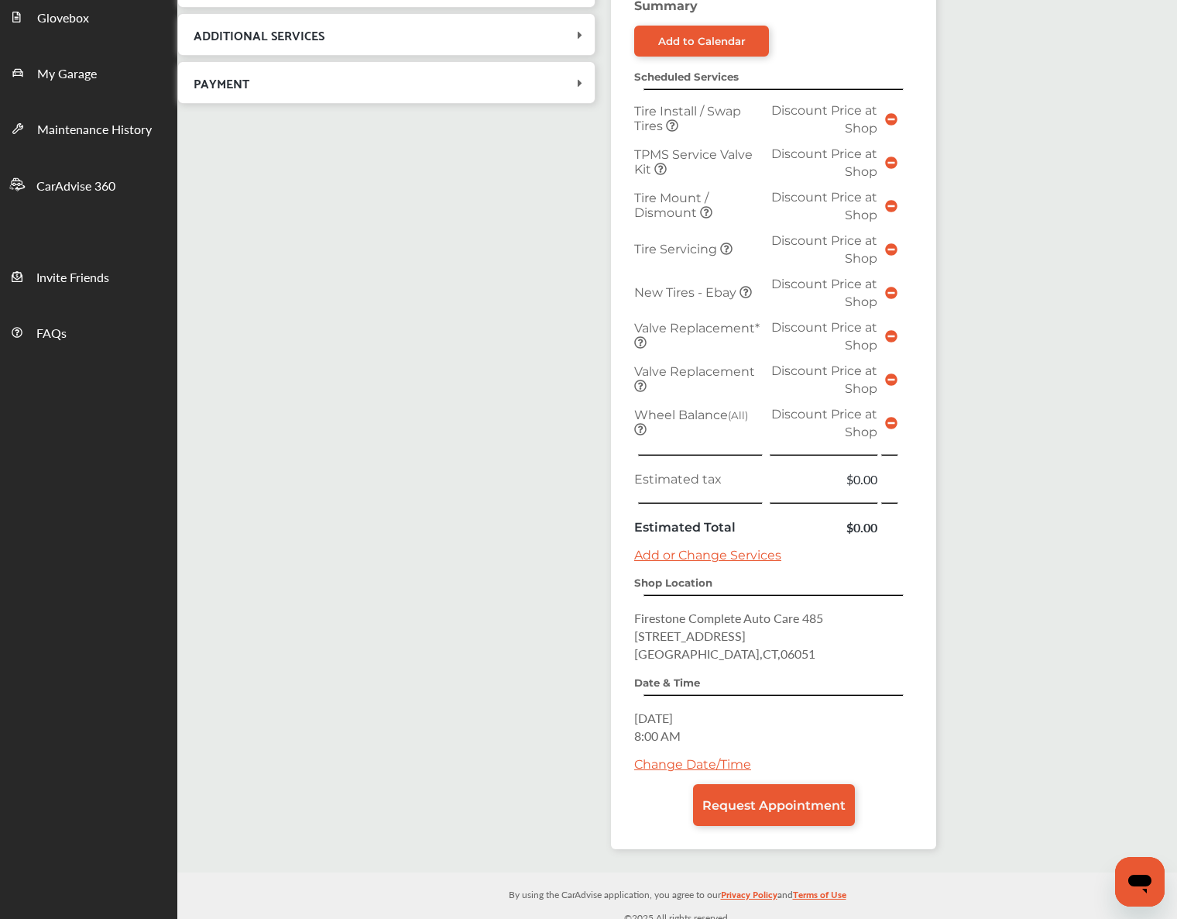
scroll to position [30, 0]
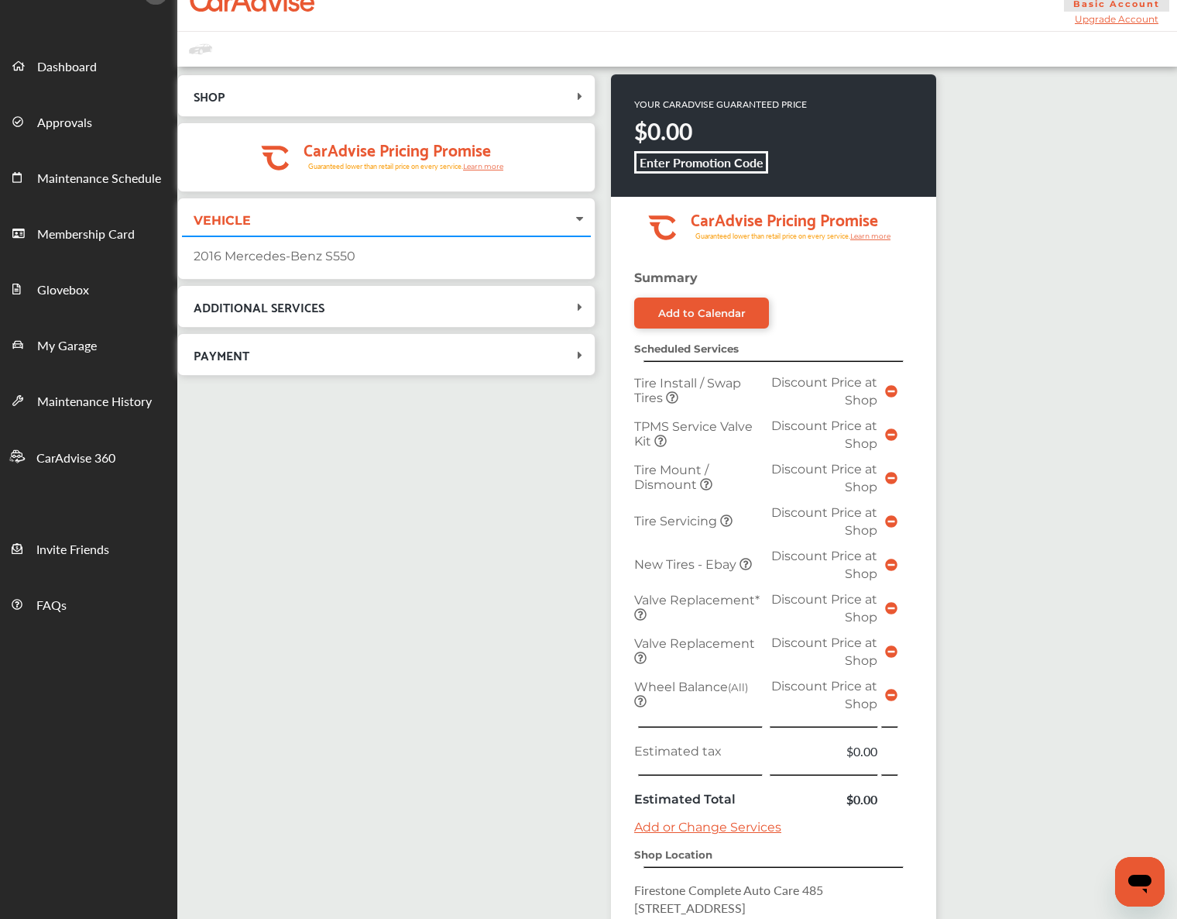
click at [644, 617] on icon at bounding box center [640, 614] width 12 height 12
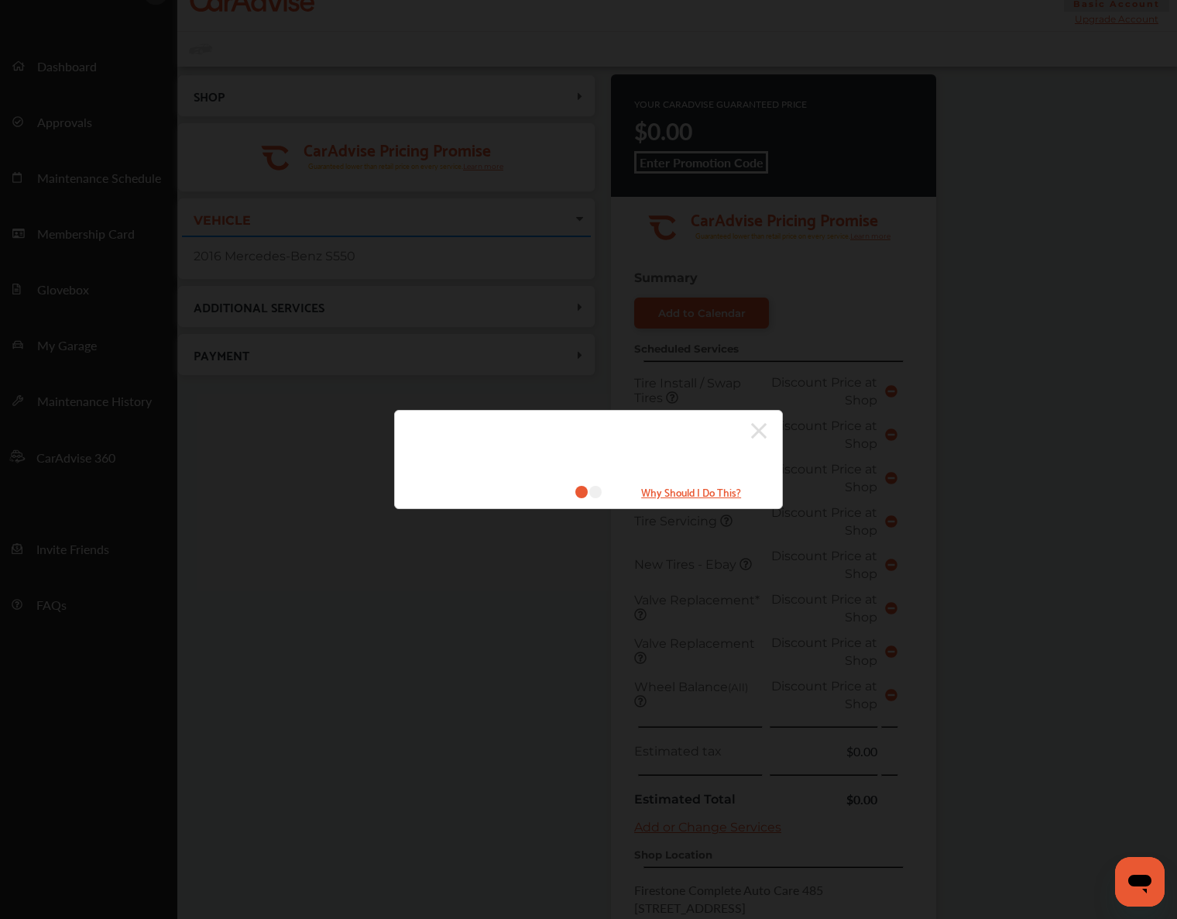
click at [759, 435] on icon at bounding box center [758, 430] width 15 height 25
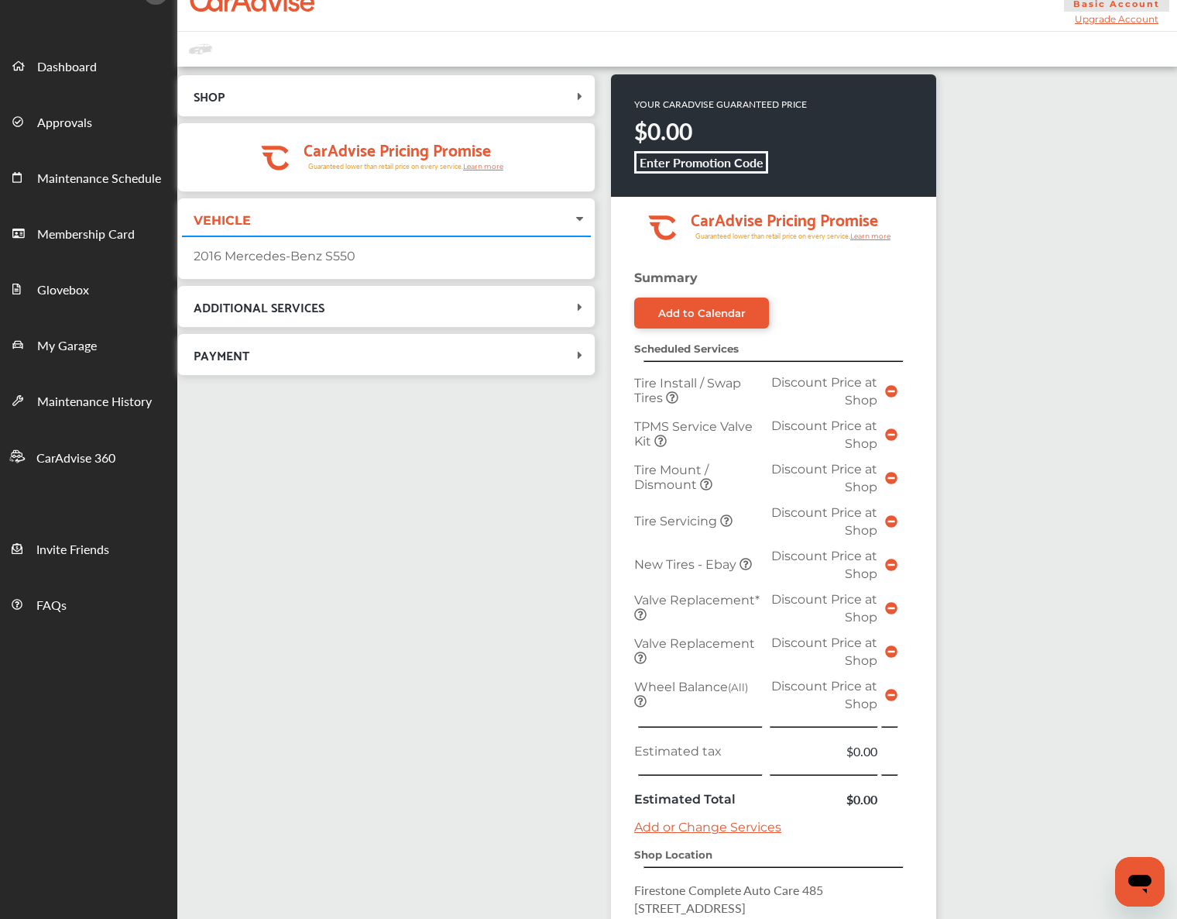
scroll to position [311, 0]
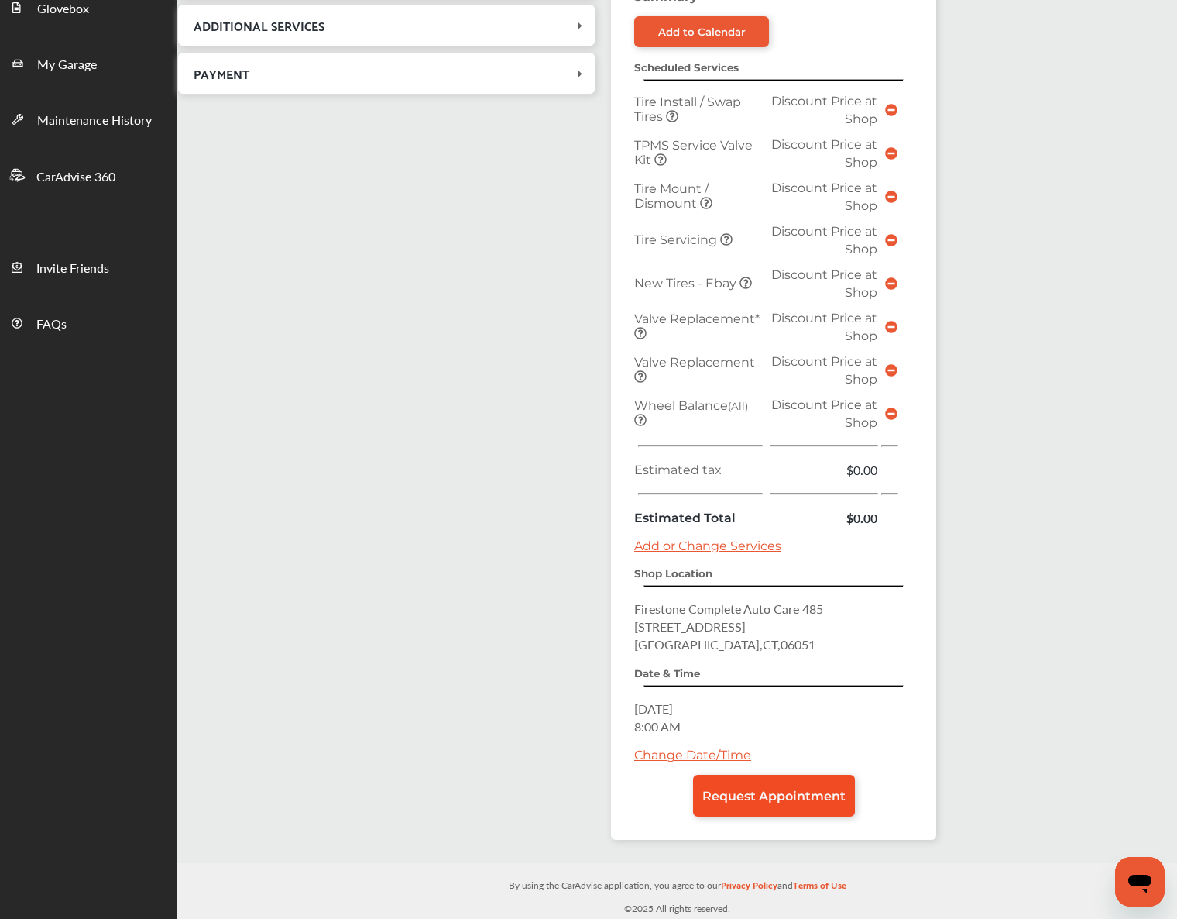
click at [771, 798] on span "Request Appointment" at bounding box center [774, 795] width 143 height 15
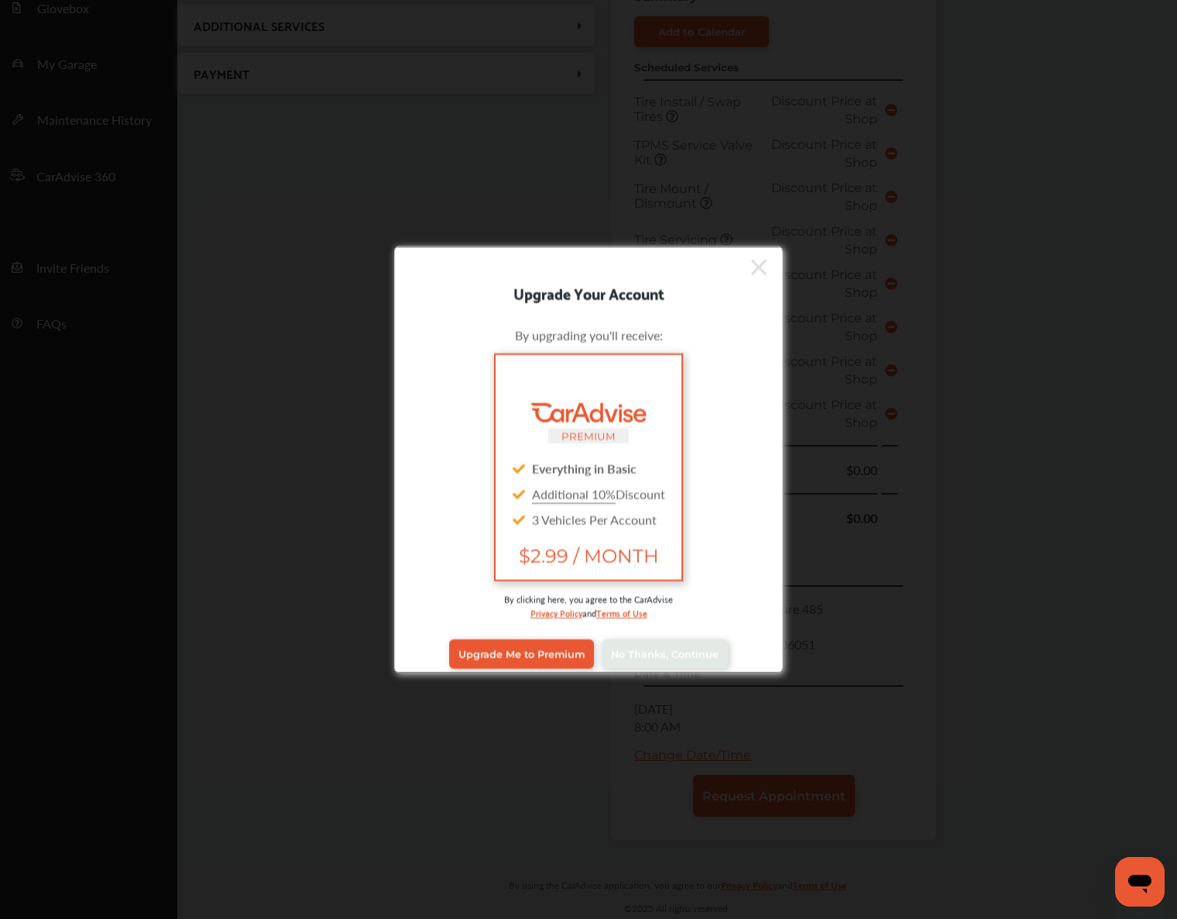
scroll to position [12, 0]
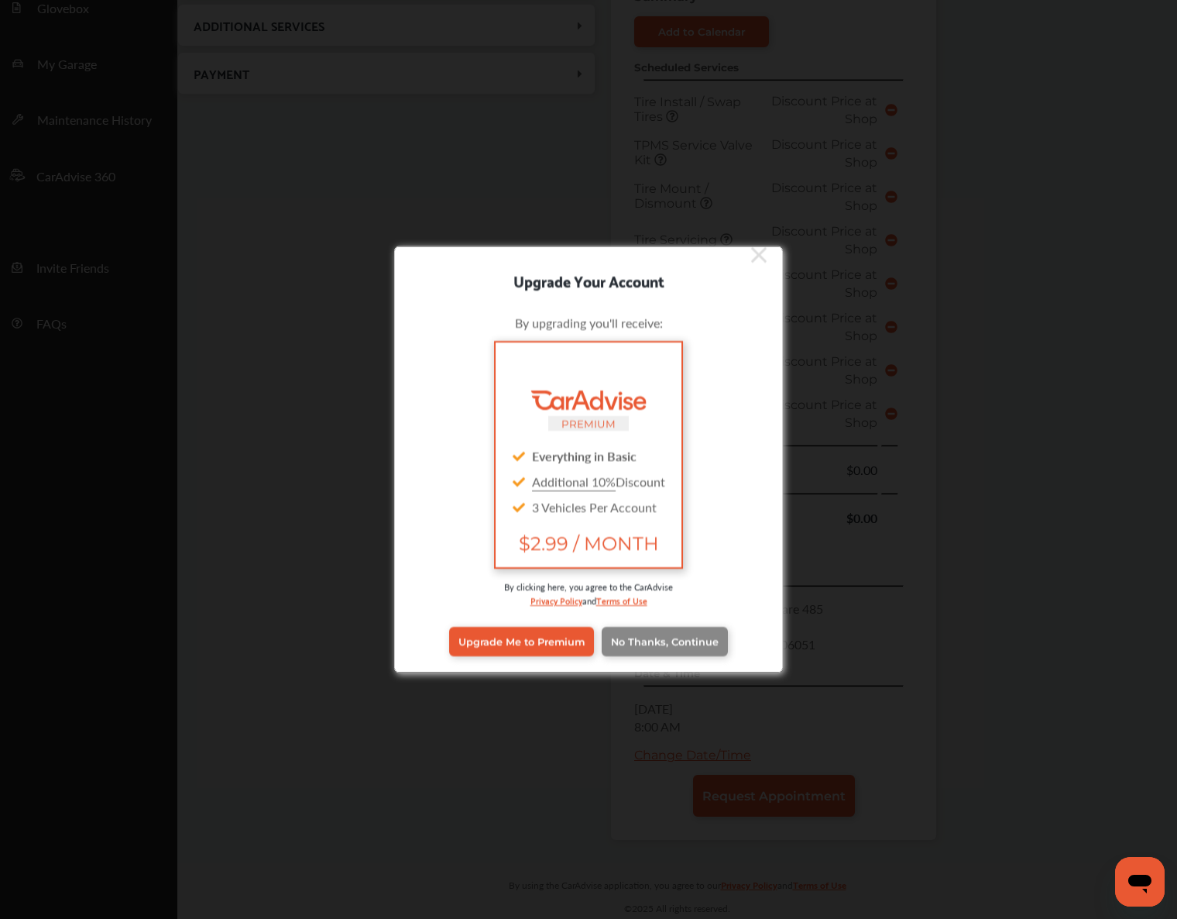
click at [677, 639] on span "No Thanks, Continue" at bounding box center [665, 641] width 108 height 12
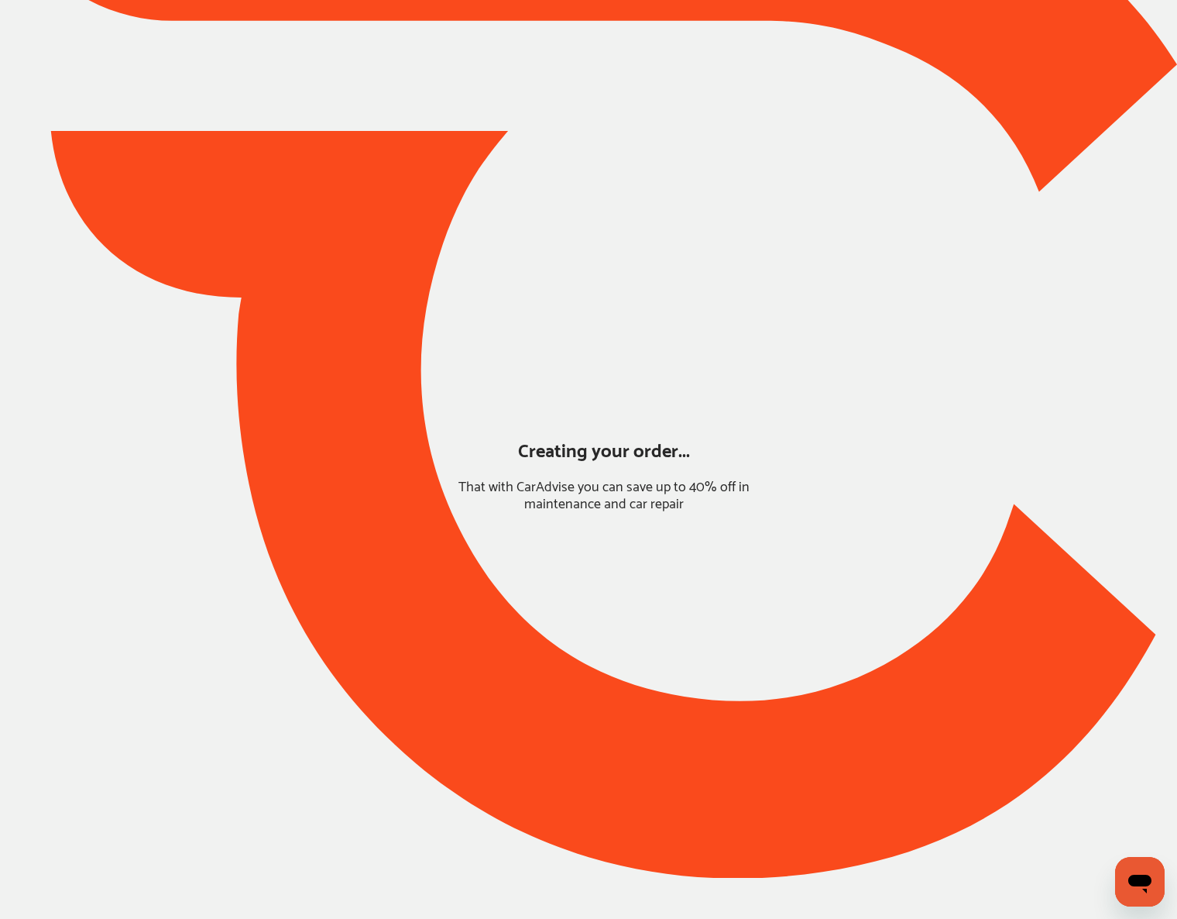
scroll to position [0, 0]
